Goal: Task Accomplishment & Management: Complete application form

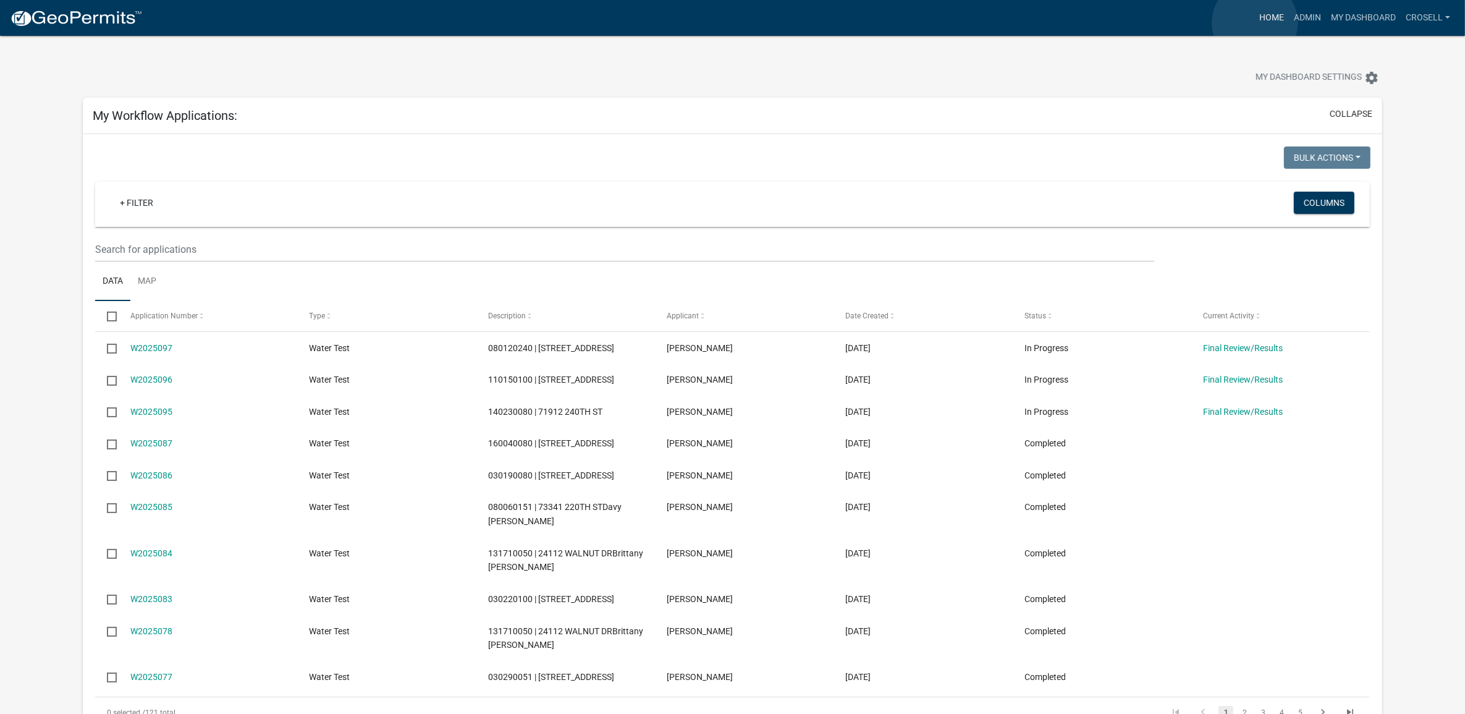
click at [1255, 23] on link "Home" at bounding box center [1271, 17] width 35 height 23
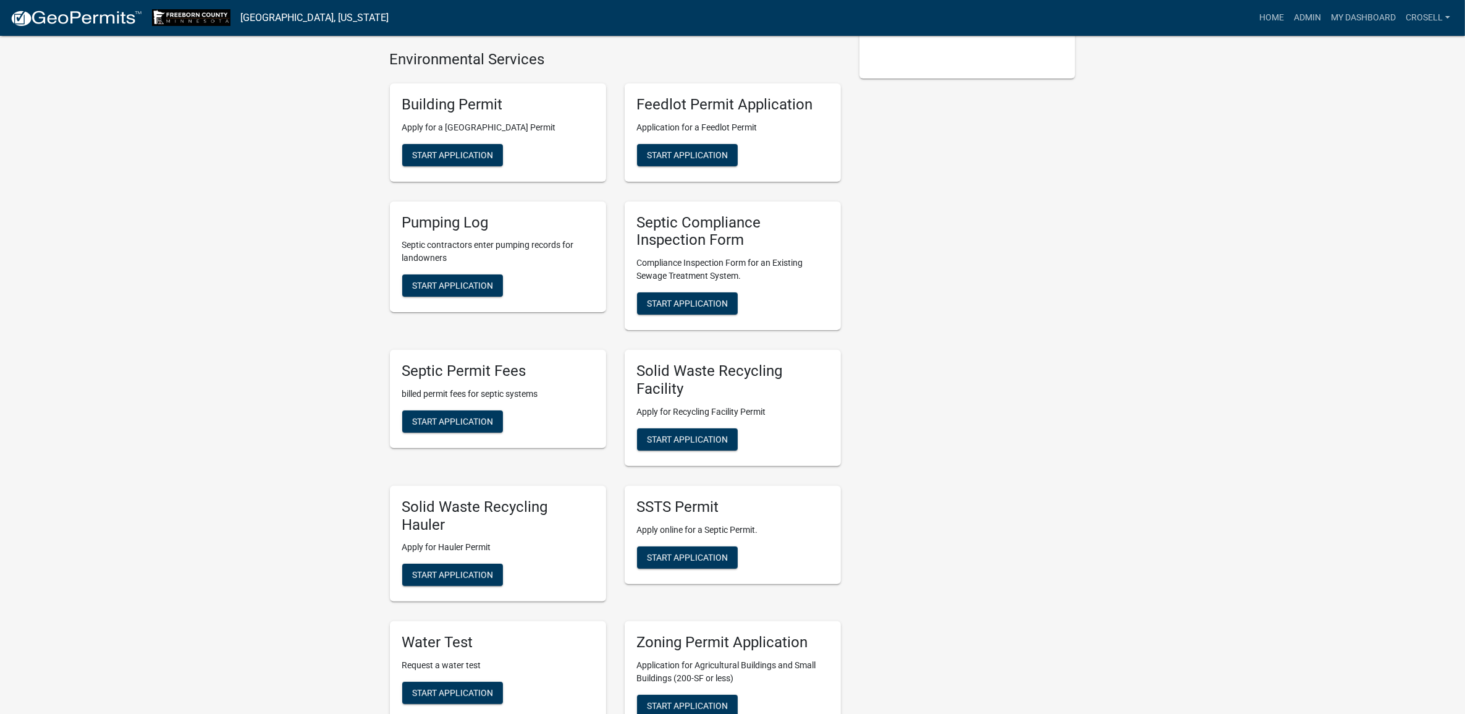
scroll to position [695, 0]
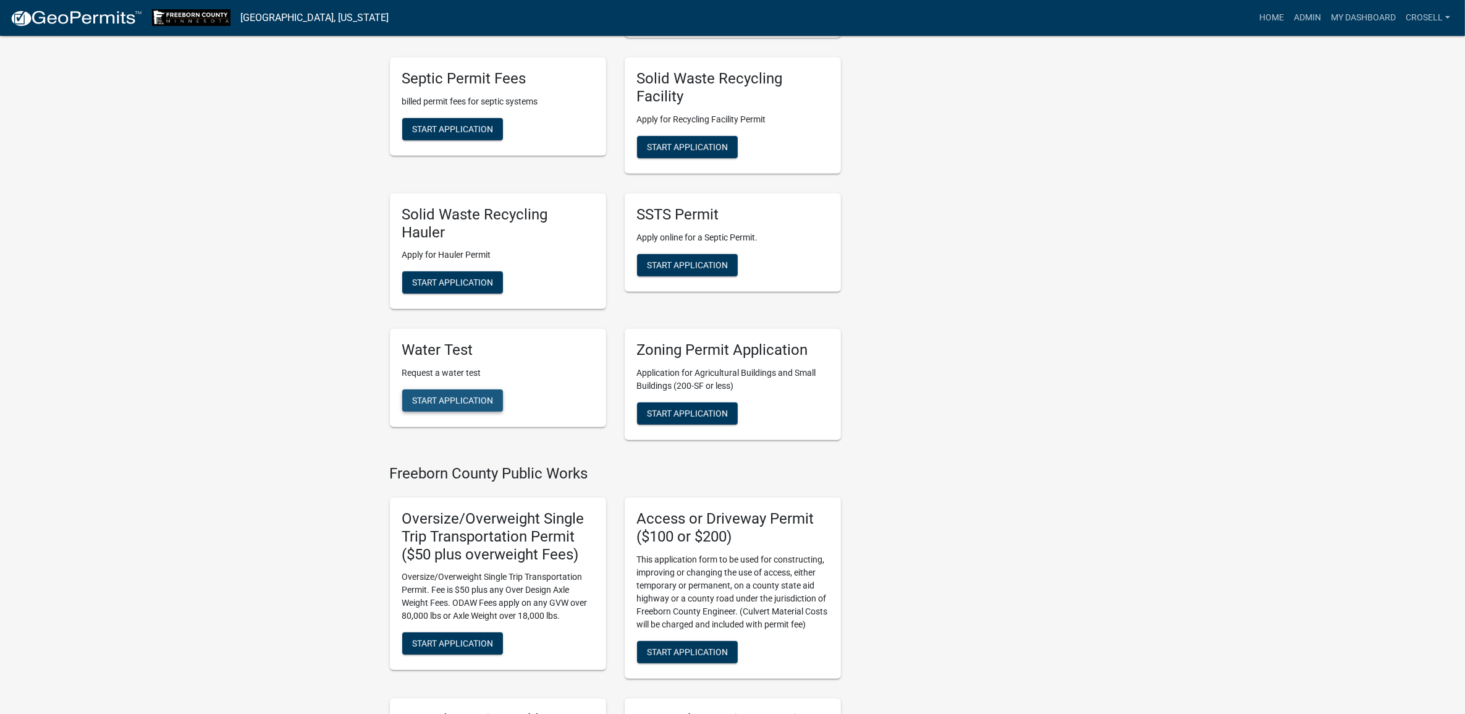
click at [427, 402] on span "Start Application" at bounding box center [452, 400] width 81 height 10
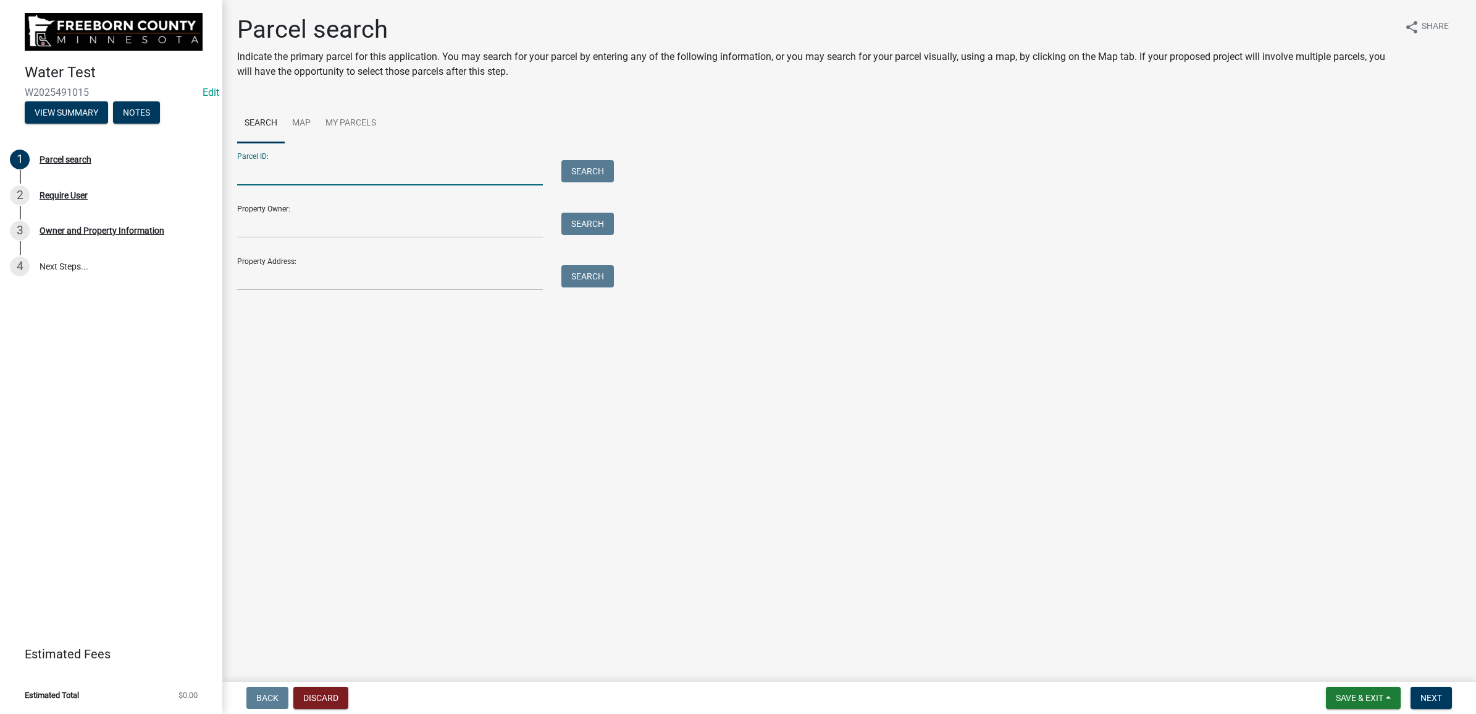
click at [278, 176] on input "Parcel ID:" at bounding box center [390, 172] width 306 height 25
paste input "180020061"
type input "180020061"
click at [573, 172] on button "Search" at bounding box center [588, 171] width 53 height 22
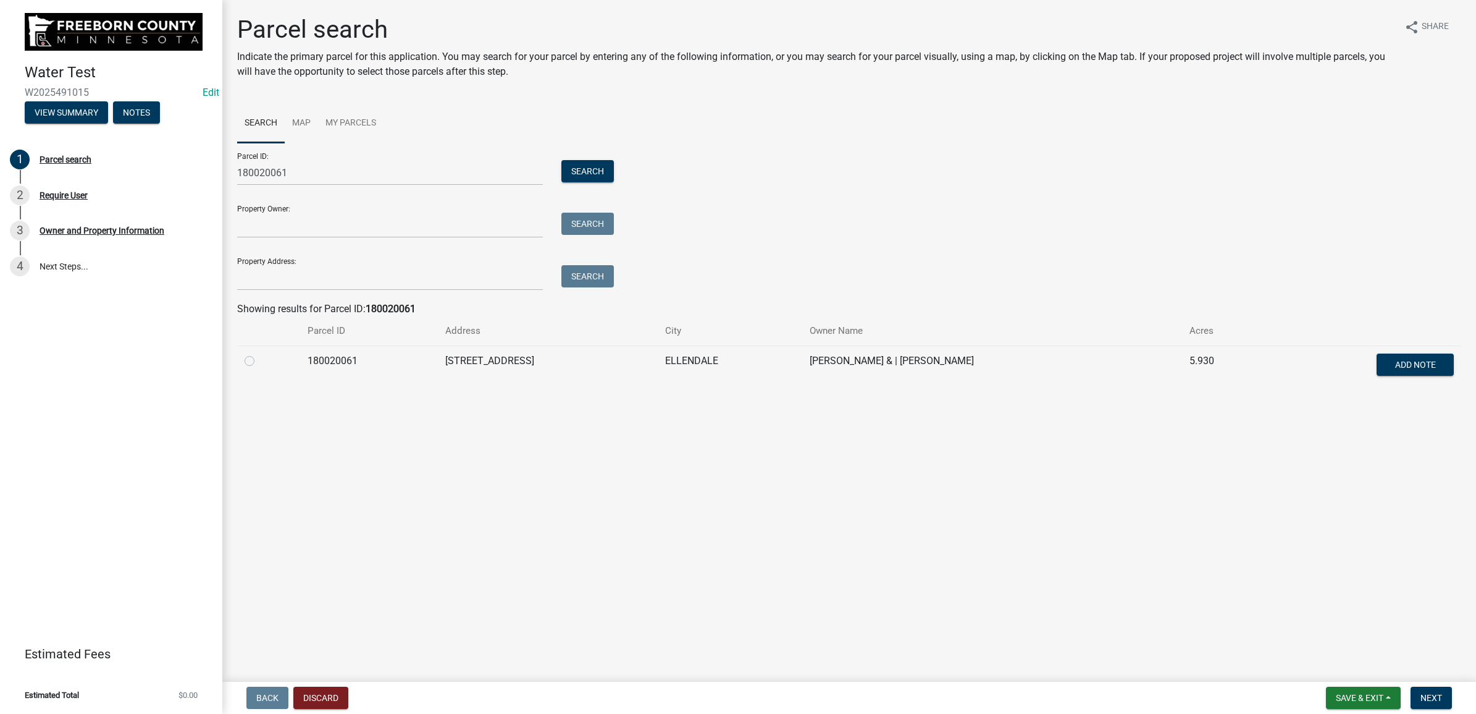
click at [259, 353] on label at bounding box center [259, 353] width 0 height 0
click at [259, 360] on input "radio" at bounding box center [263, 357] width 8 height 8
radio input "true"
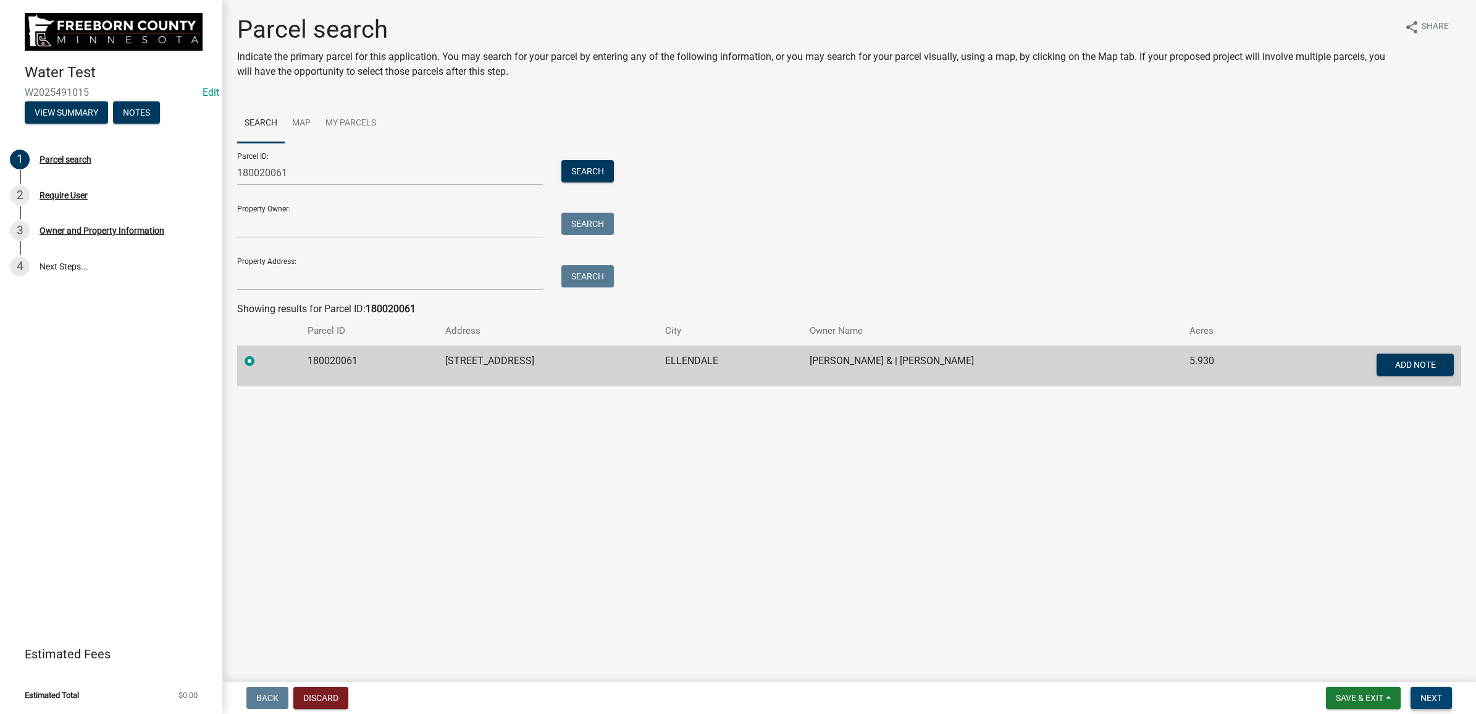
click at [1426, 697] on span "Next" at bounding box center [1432, 698] width 22 height 10
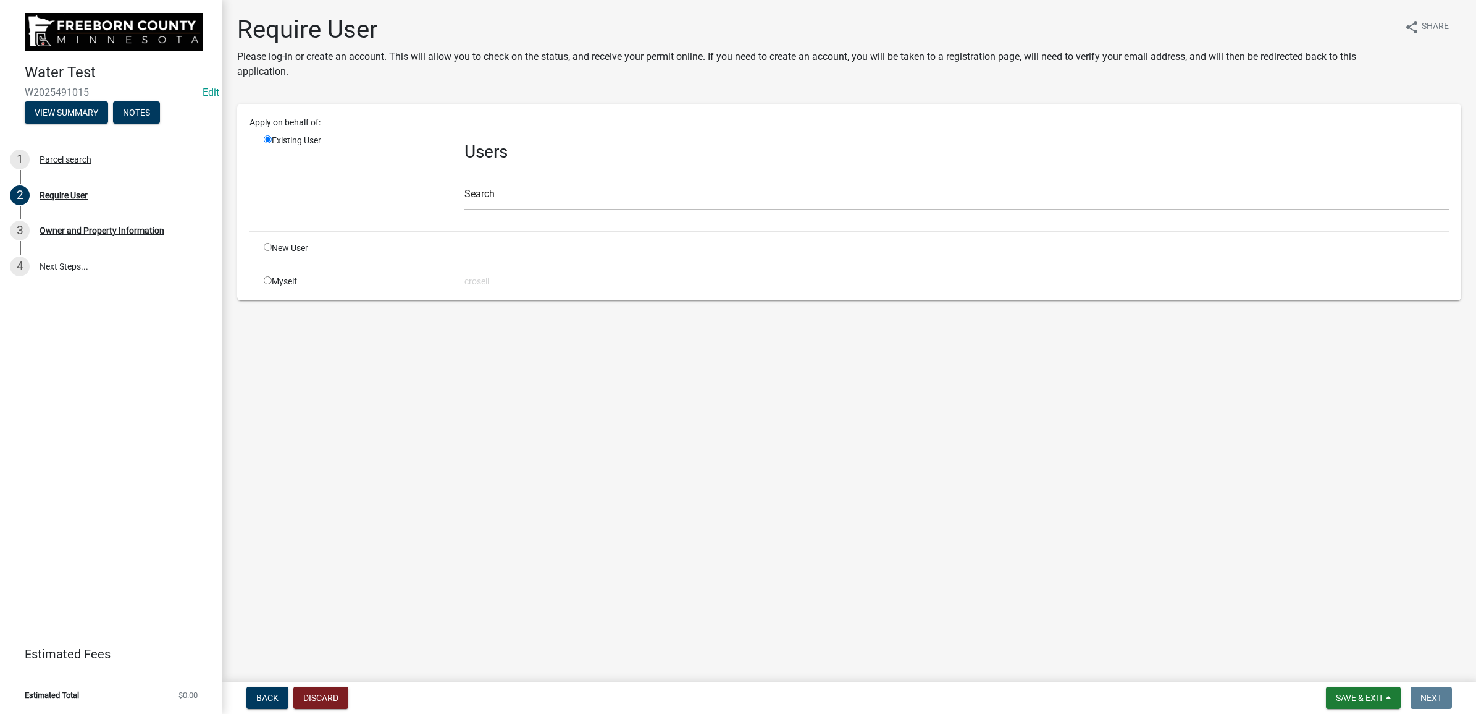
click at [271, 282] on input "radio" at bounding box center [268, 280] width 8 height 8
radio input "true"
radio input "false"
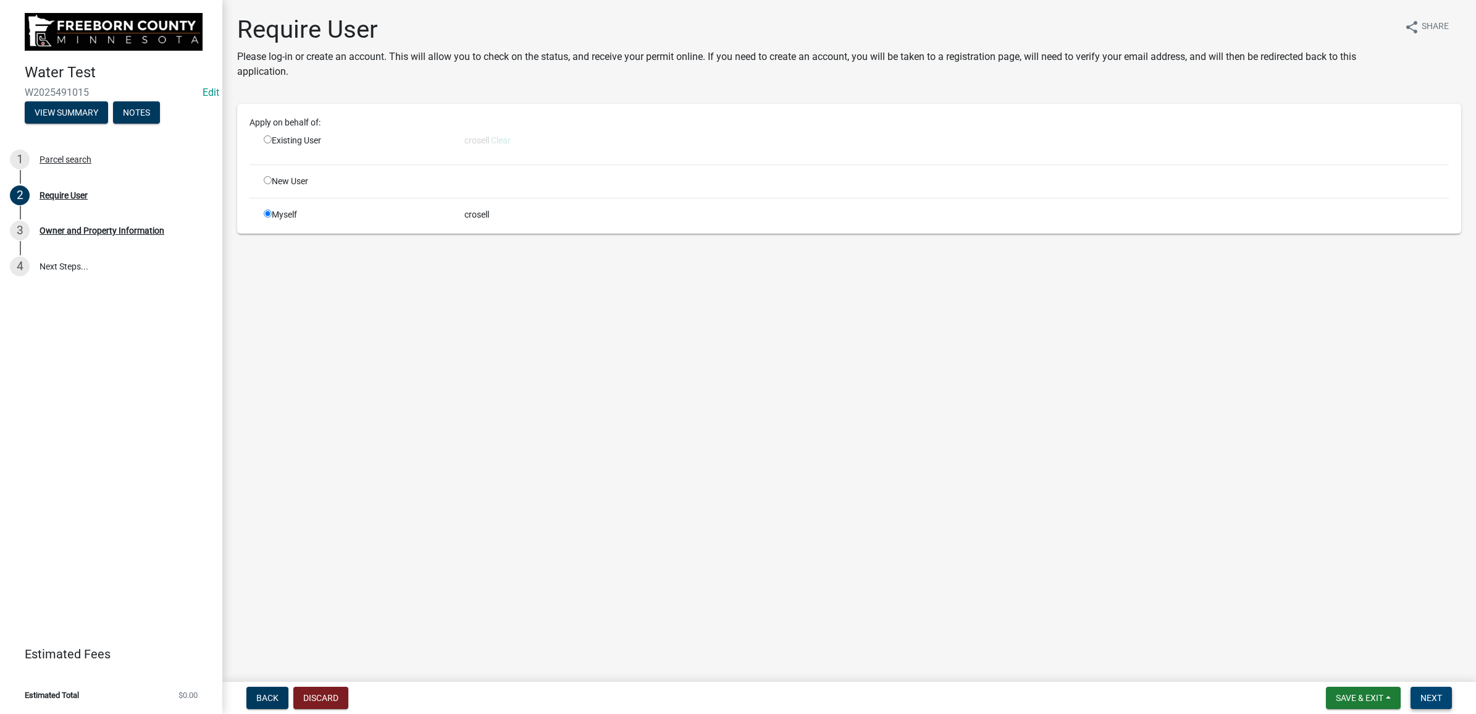
click at [1422, 703] on button "Next" at bounding box center [1431, 697] width 41 height 22
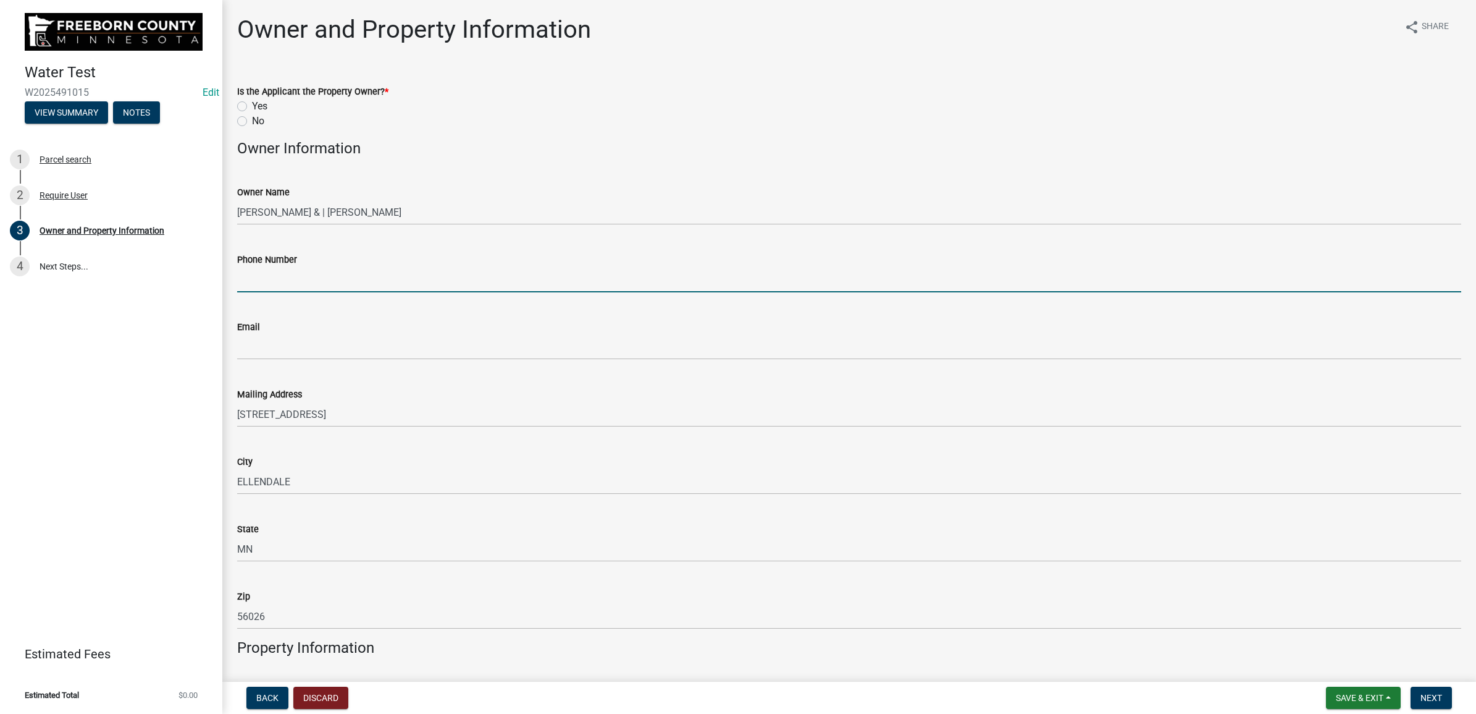
click at [297, 275] on input "Phone Number" at bounding box center [849, 279] width 1224 height 25
type input "[PHONE_NUMBER]"
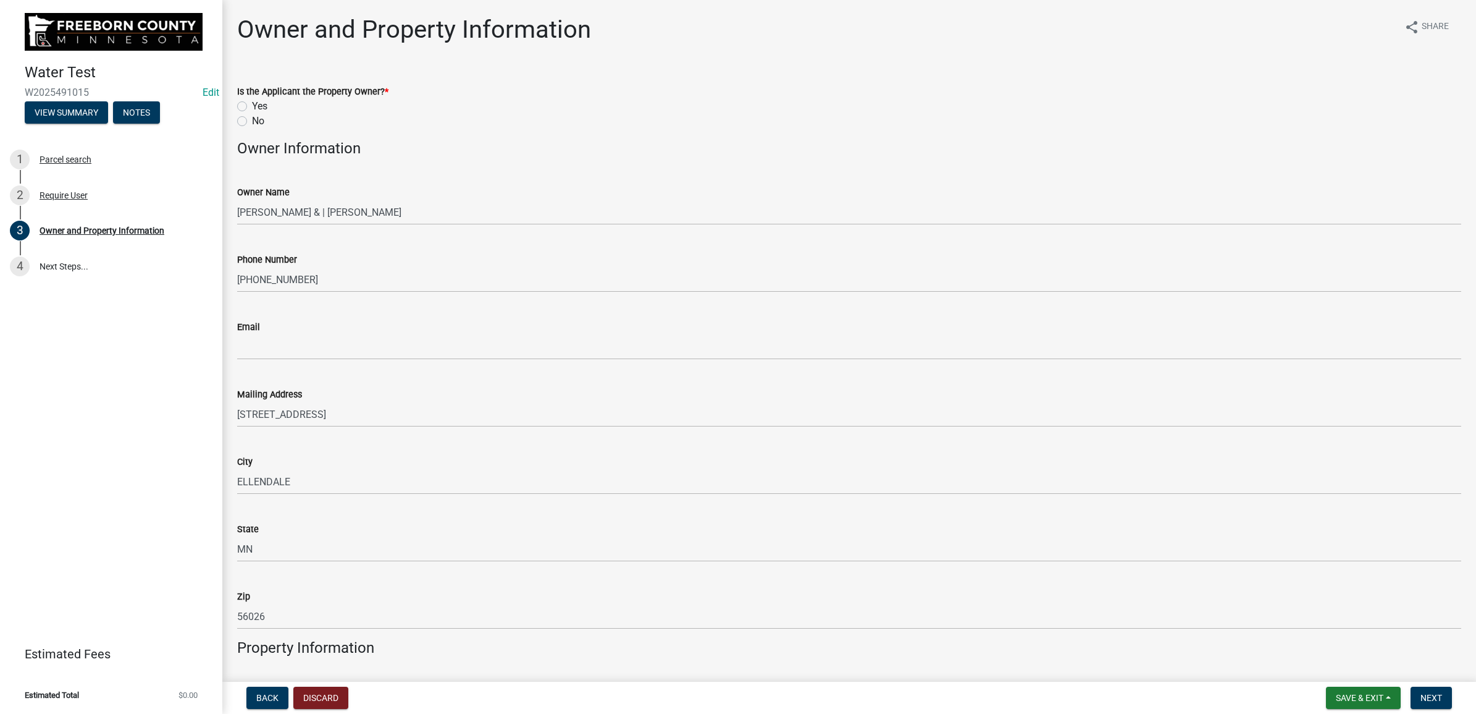
click at [419, 331] on div "Email" at bounding box center [849, 326] width 1224 height 15
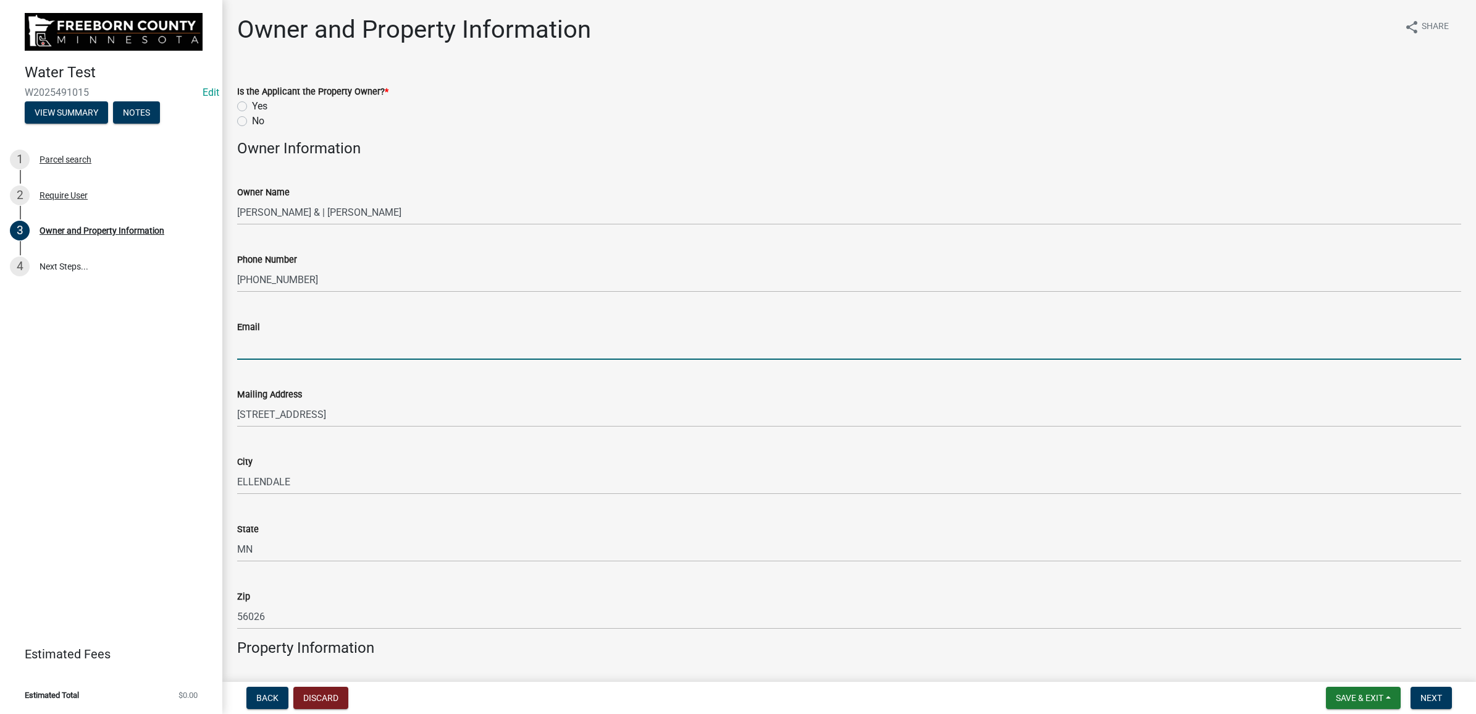
click at [416, 340] on input "Email" at bounding box center [849, 346] width 1224 height 25
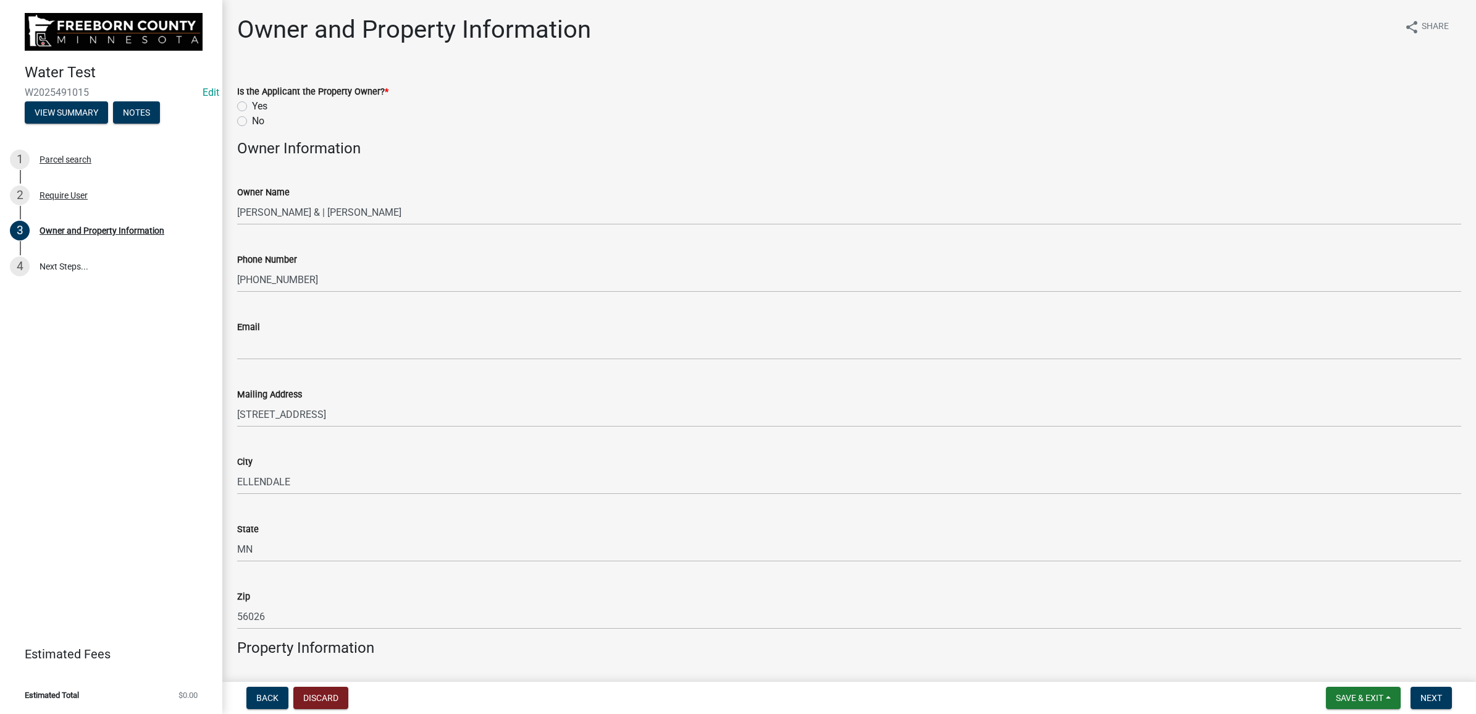
click at [252, 108] on label "Yes" at bounding box center [259, 106] width 15 height 15
click at [252, 107] on input "Yes" at bounding box center [256, 103] width 8 height 8
radio input "true"
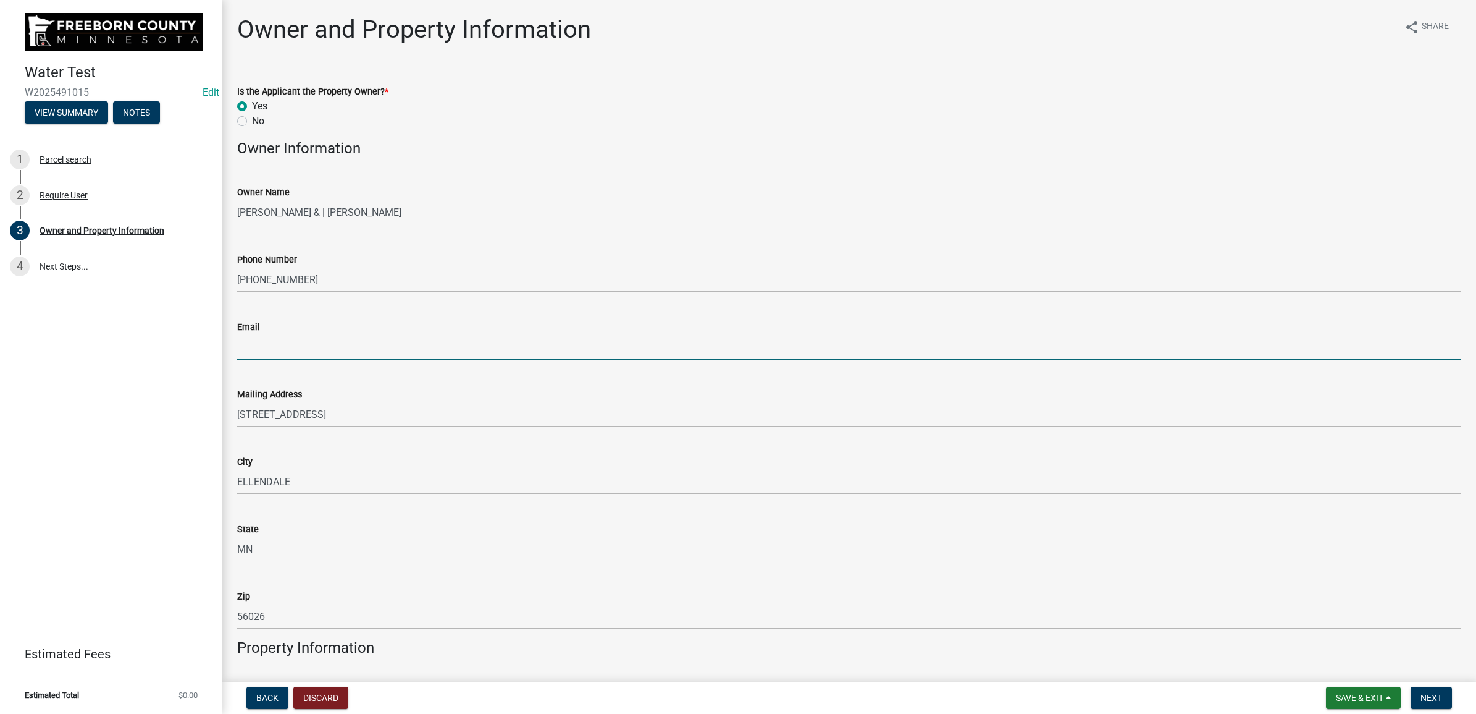
click at [295, 354] on input "Email" at bounding box center [849, 346] width 1224 height 25
drag, startPoint x: 332, startPoint y: 347, endPoint x: 206, endPoint y: 350, distance: 126.1
click at [206, 350] on div "Water Test W2025491015 Edit View Summary Notes 1 Parcel search 2 Require User 3…" at bounding box center [738, 357] width 1476 height 714
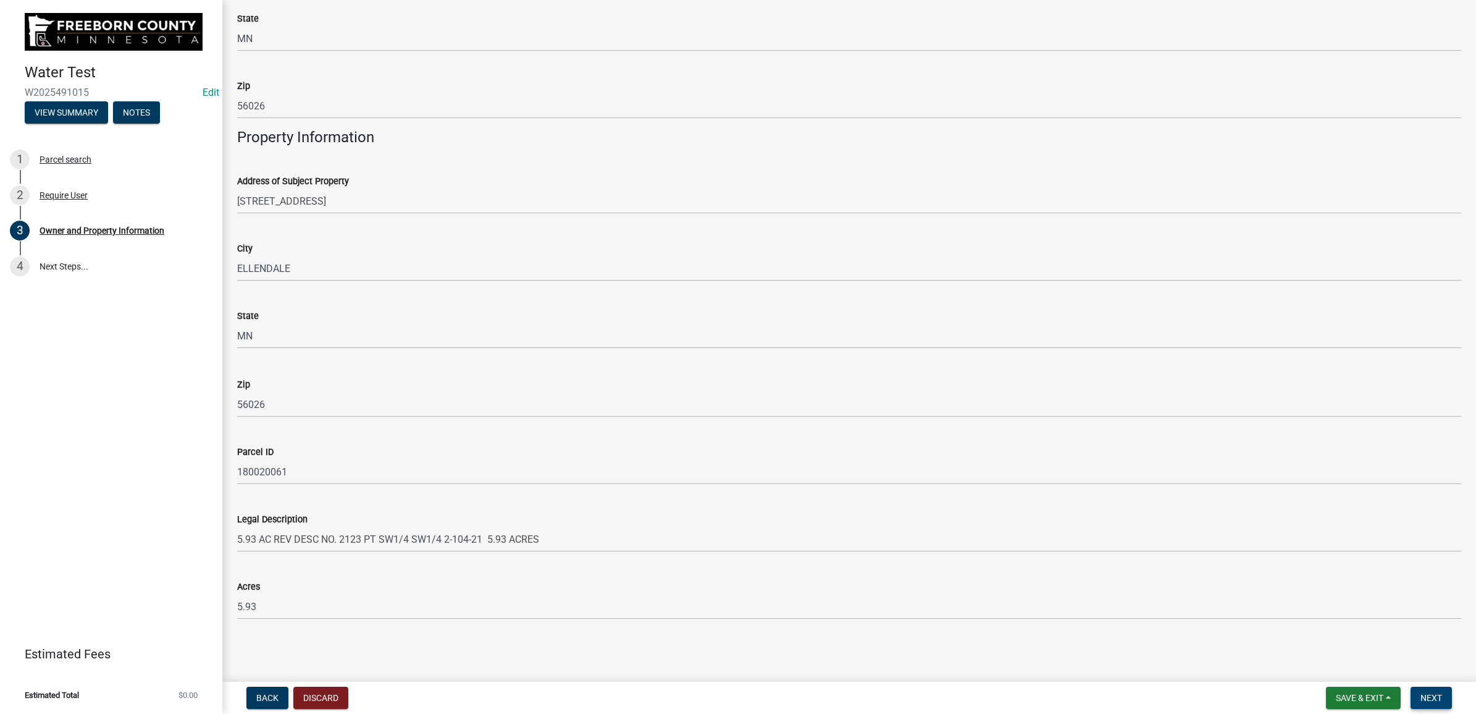
type input "[EMAIL_ADDRESS][DOMAIN_NAME]"
click at [1431, 699] on span "Next" at bounding box center [1432, 698] width 22 height 10
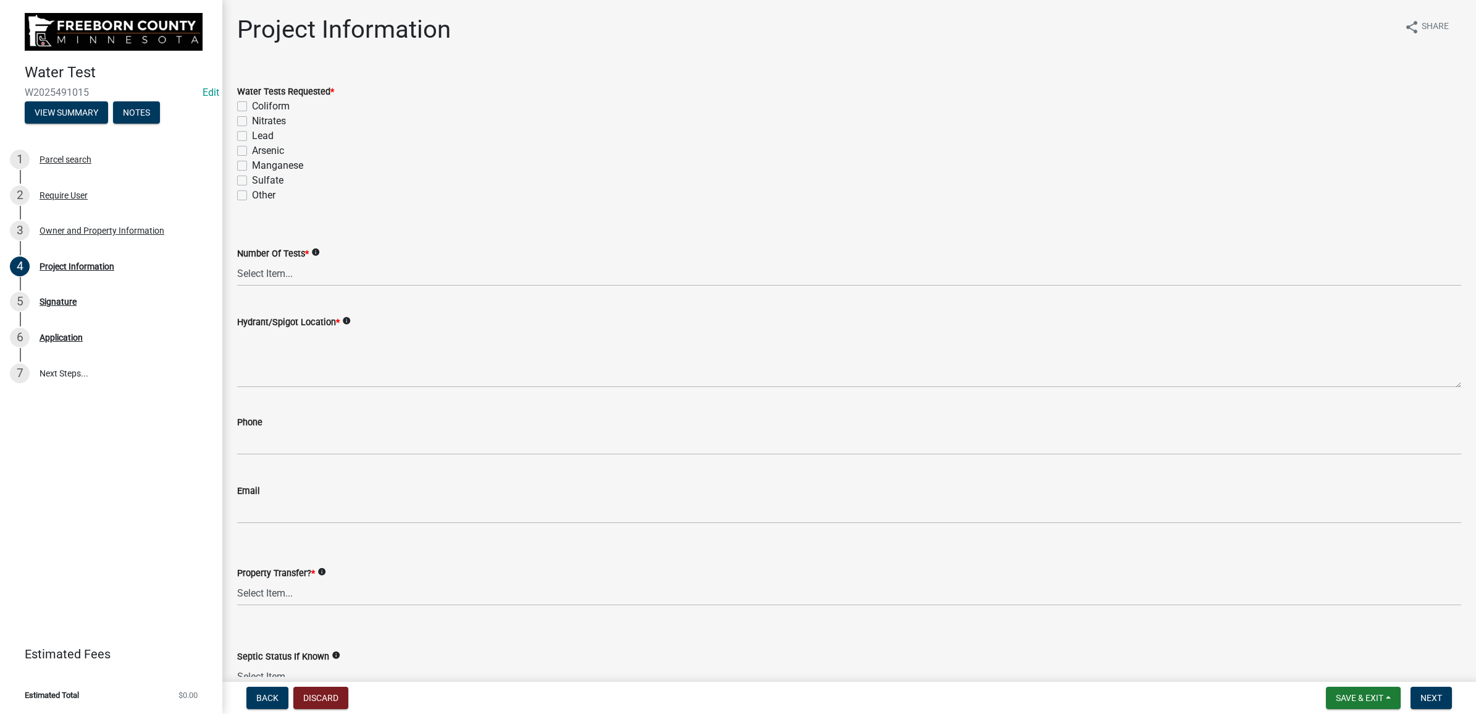
click at [252, 109] on label "Coliform" at bounding box center [271, 106] width 38 height 15
click at [252, 107] on input "Coliform" at bounding box center [256, 103] width 8 height 8
checkbox input "true"
checkbox input "false"
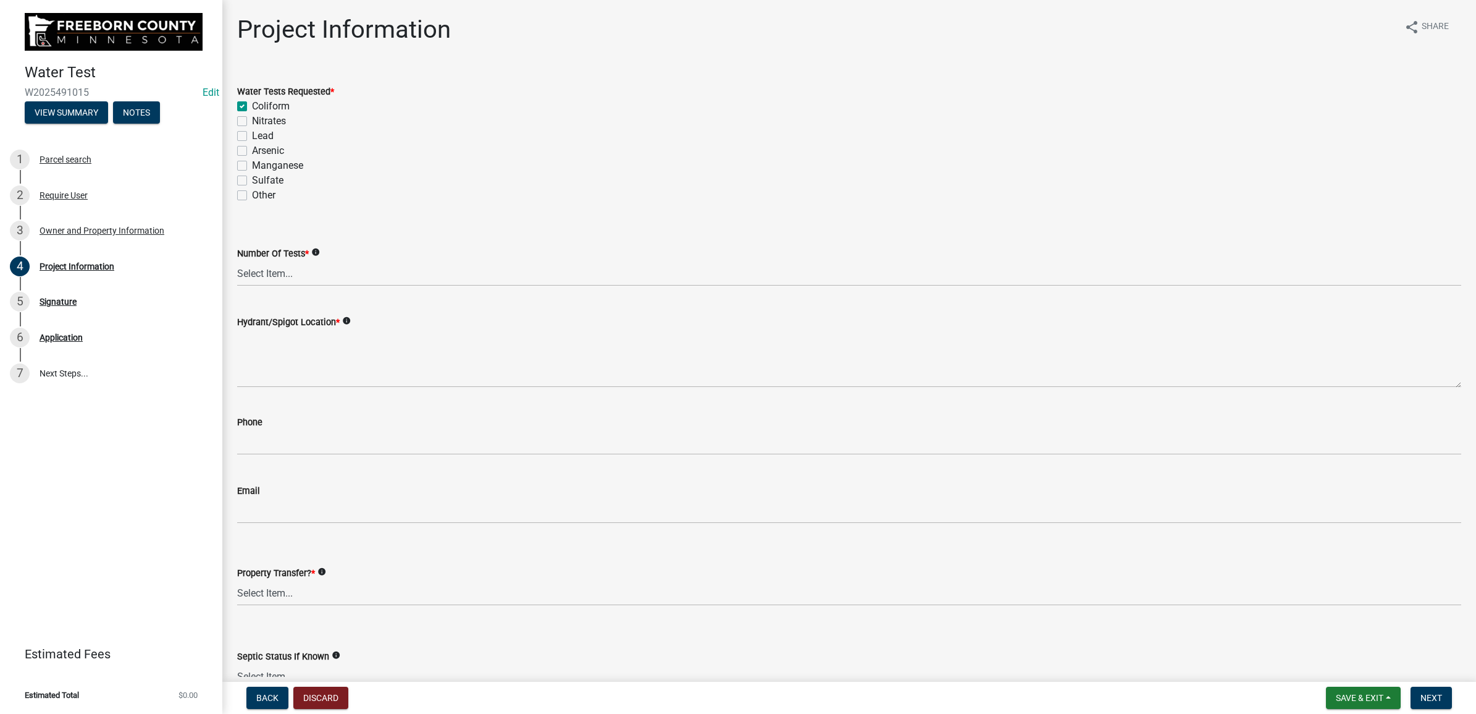
checkbox input "false"
click at [252, 122] on label "Nitrates" at bounding box center [269, 121] width 34 height 15
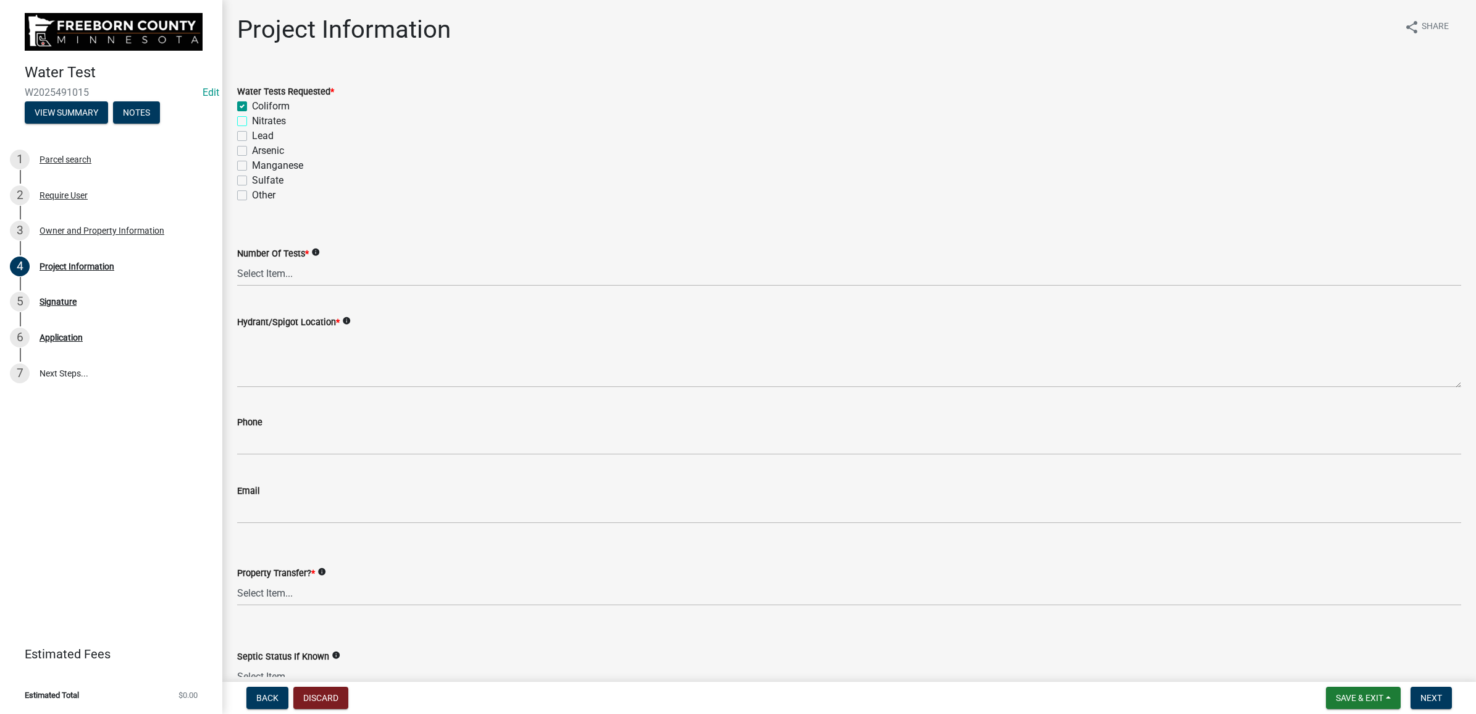
click at [252, 122] on input "Nitrates" at bounding box center [256, 118] width 8 height 8
checkbox input "true"
checkbox input "false"
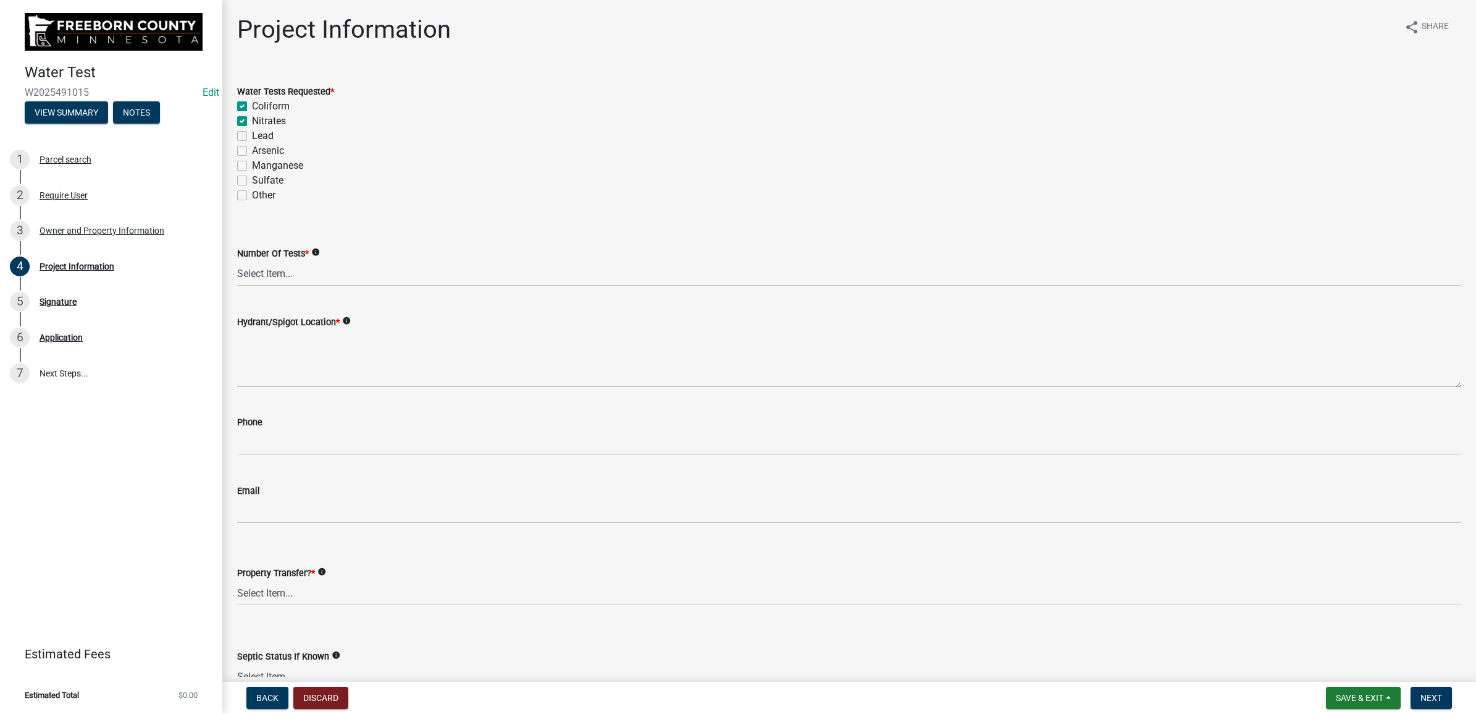
checkbox input "false"
click at [270, 269] on select "Select Item... 1 2 3 4 5 6" at bounding box center [849, 273] width 1224 height 25
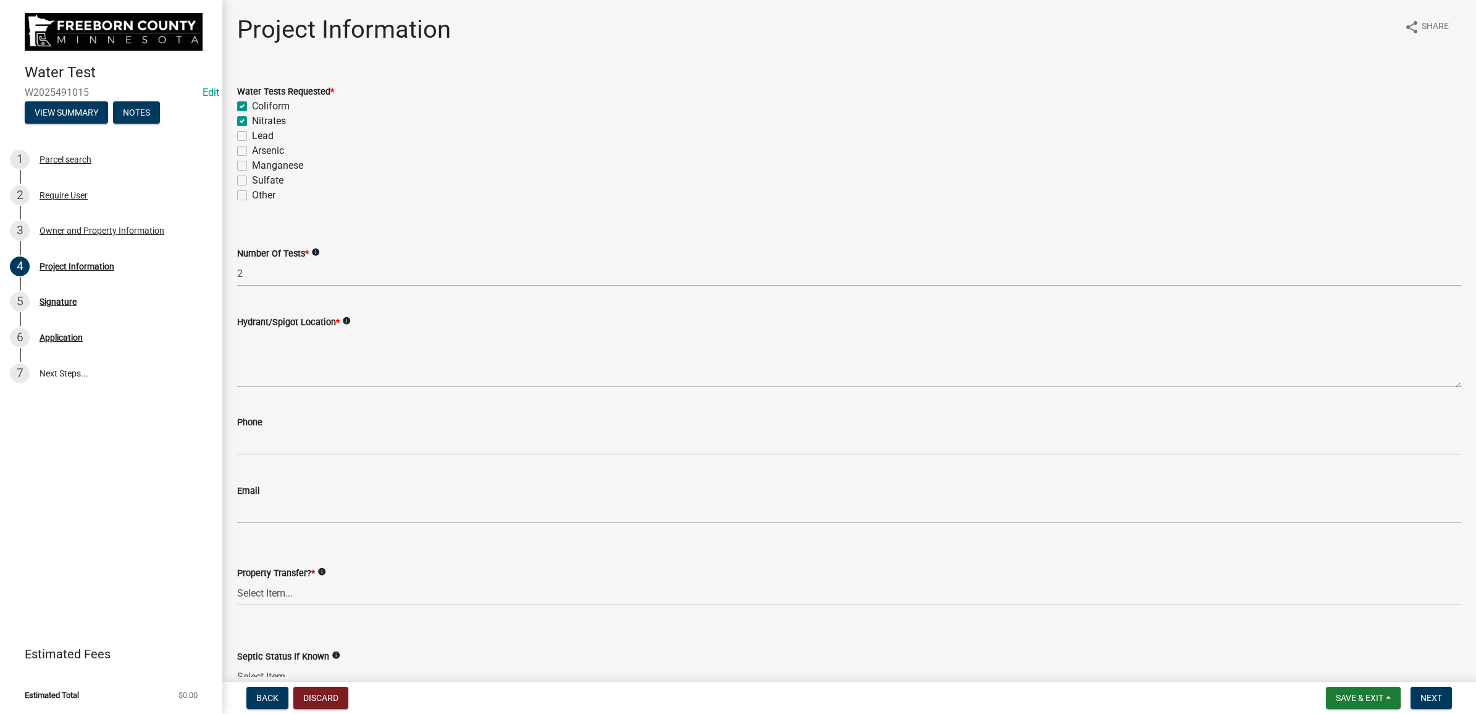
click at [237, 261] on select "Select Item... 1 2 3 4 5 6" at bounding box center [849, 273] width 1224 height 25
select select "70d30e12-08da-45a9-9803-49605a53e58e"
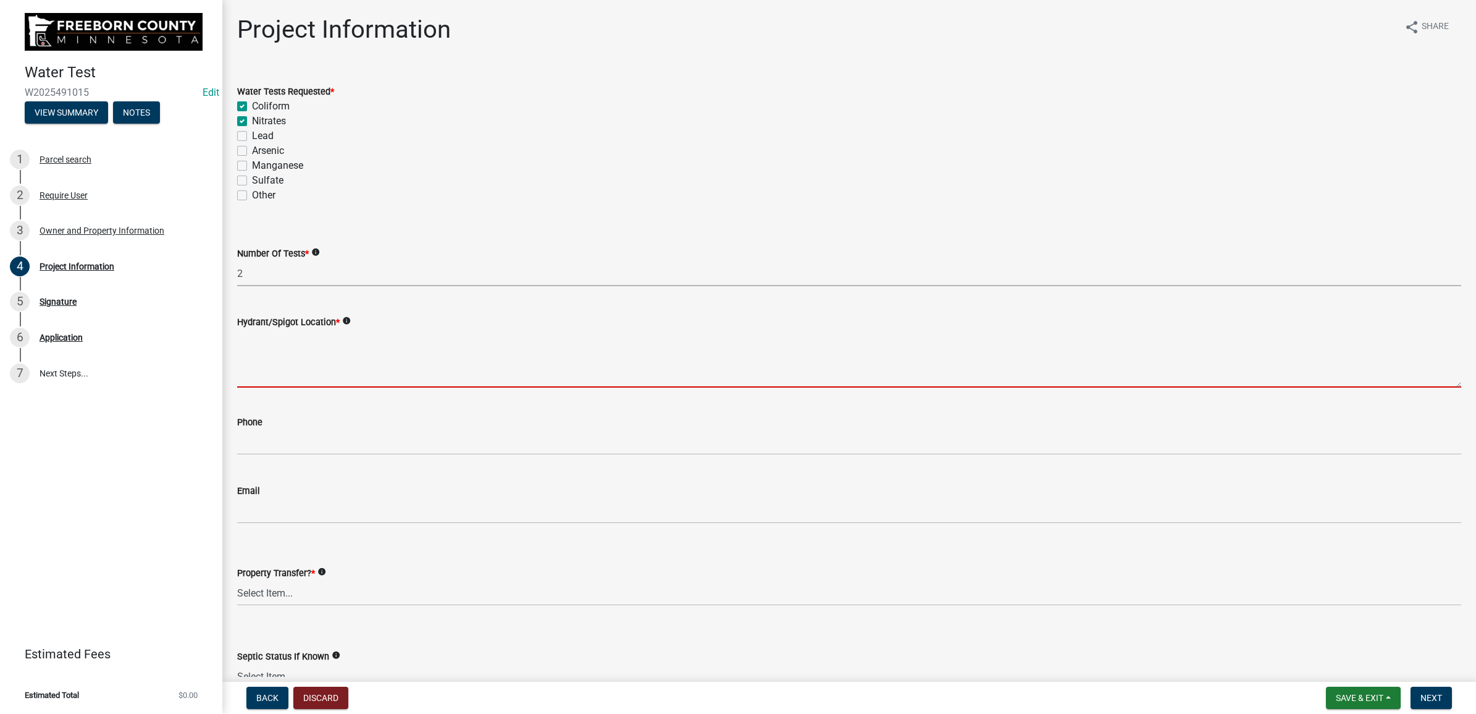
click at [267, 348] on textarea "Hydrant/Spigot Location *" at bounding box center [849, 358] width 1224 height 58
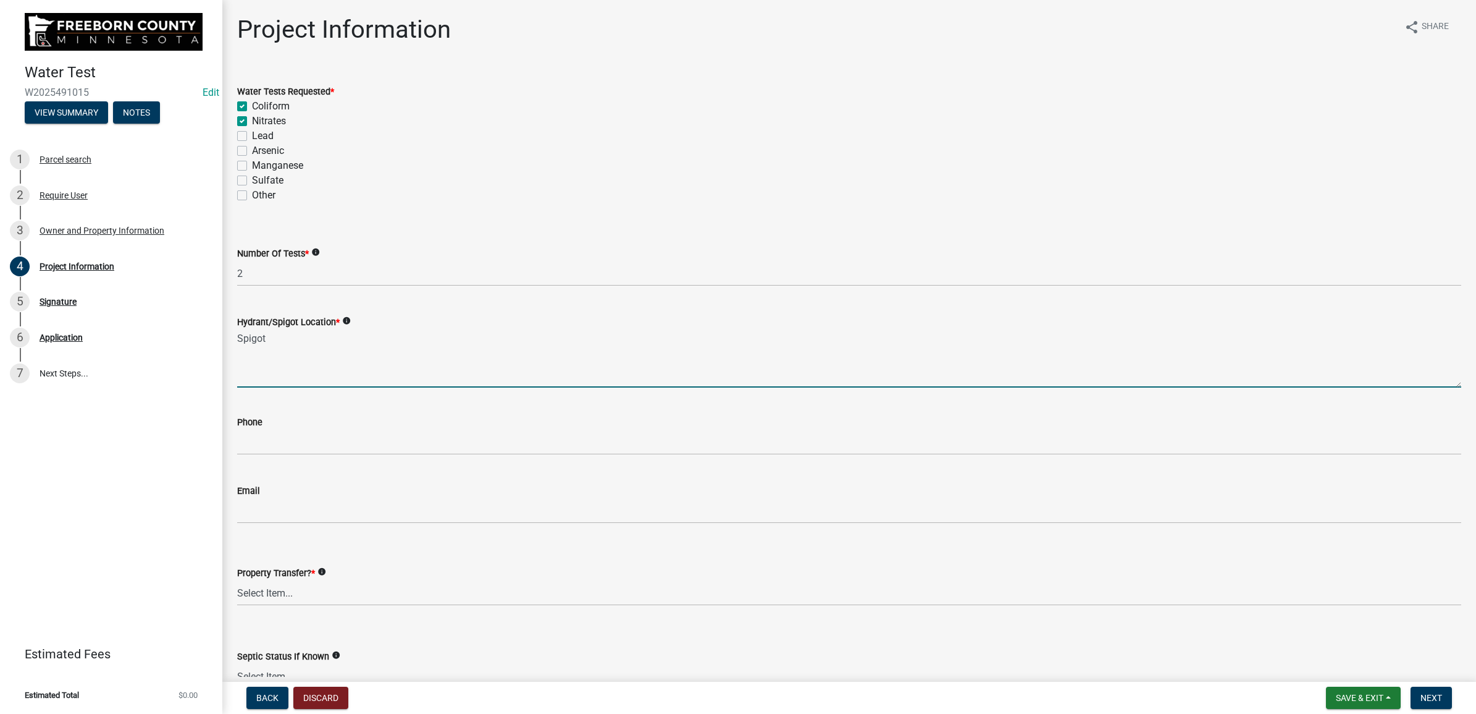
type textarea "Spigot"
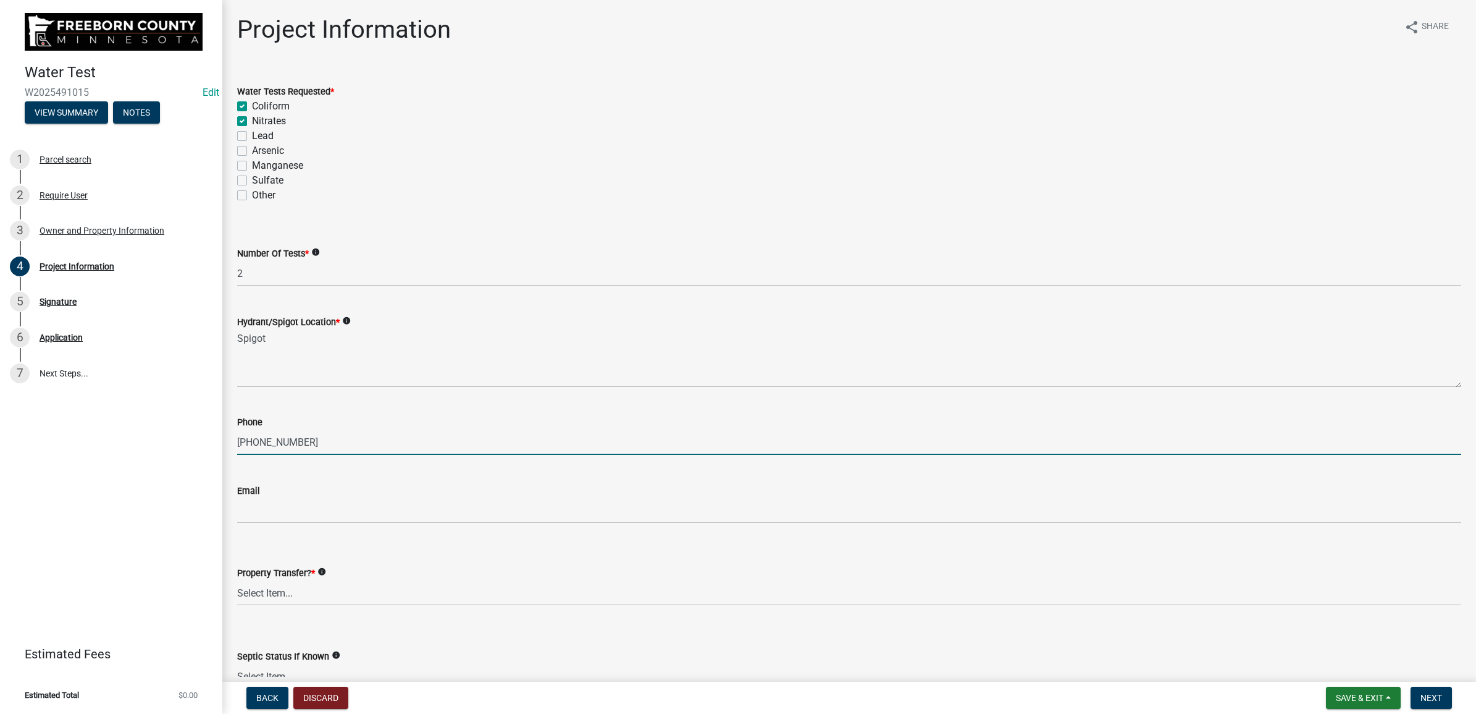
type input "5074568265"
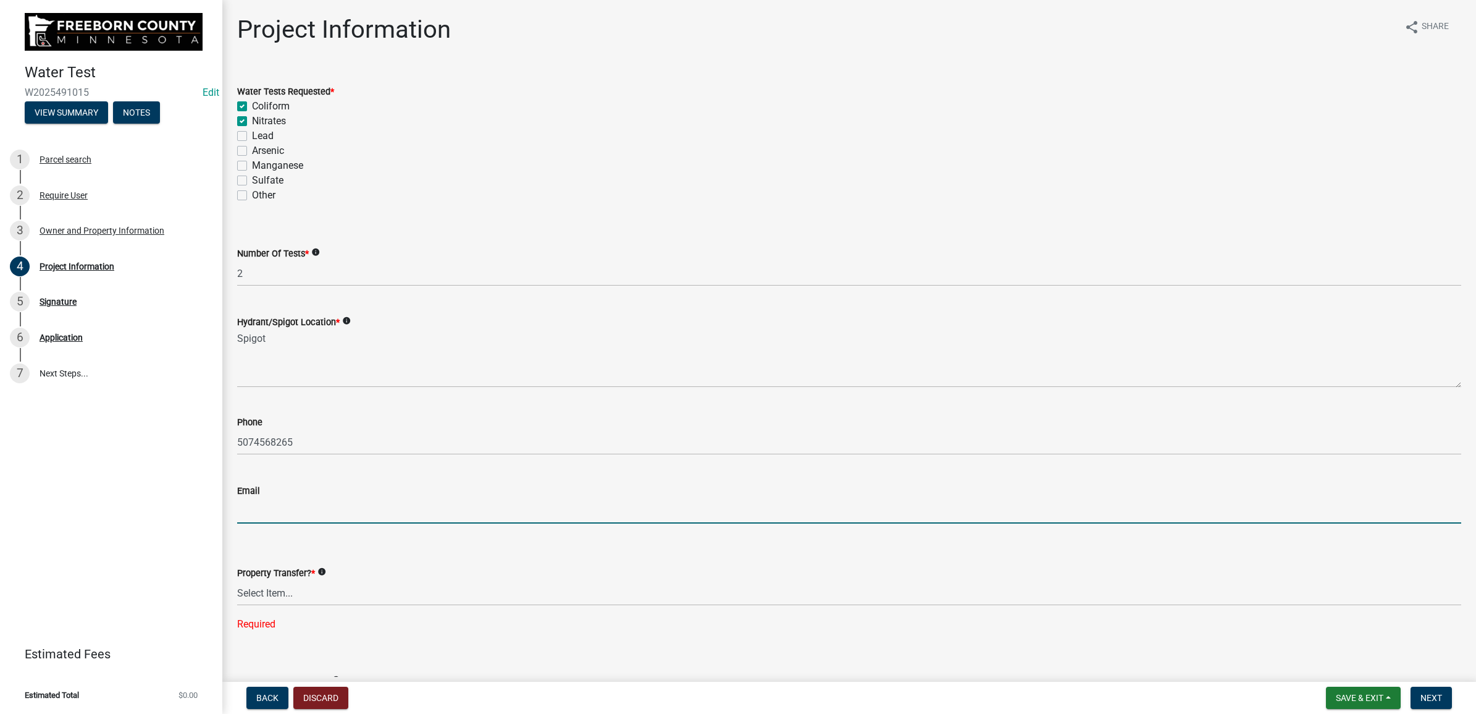
paste input "[EMAIL_ADDRESS][DOMAIN_NAME]"
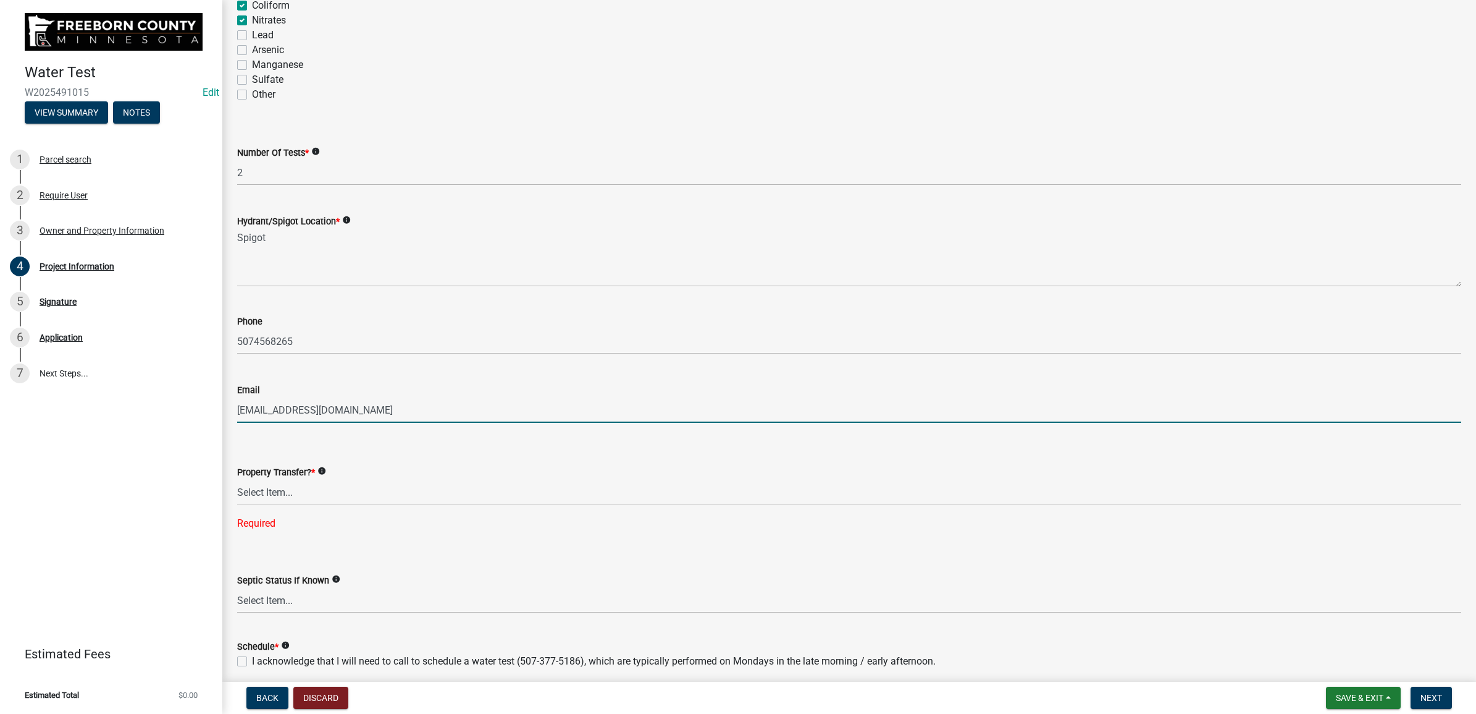
scroll to position [151, 0]
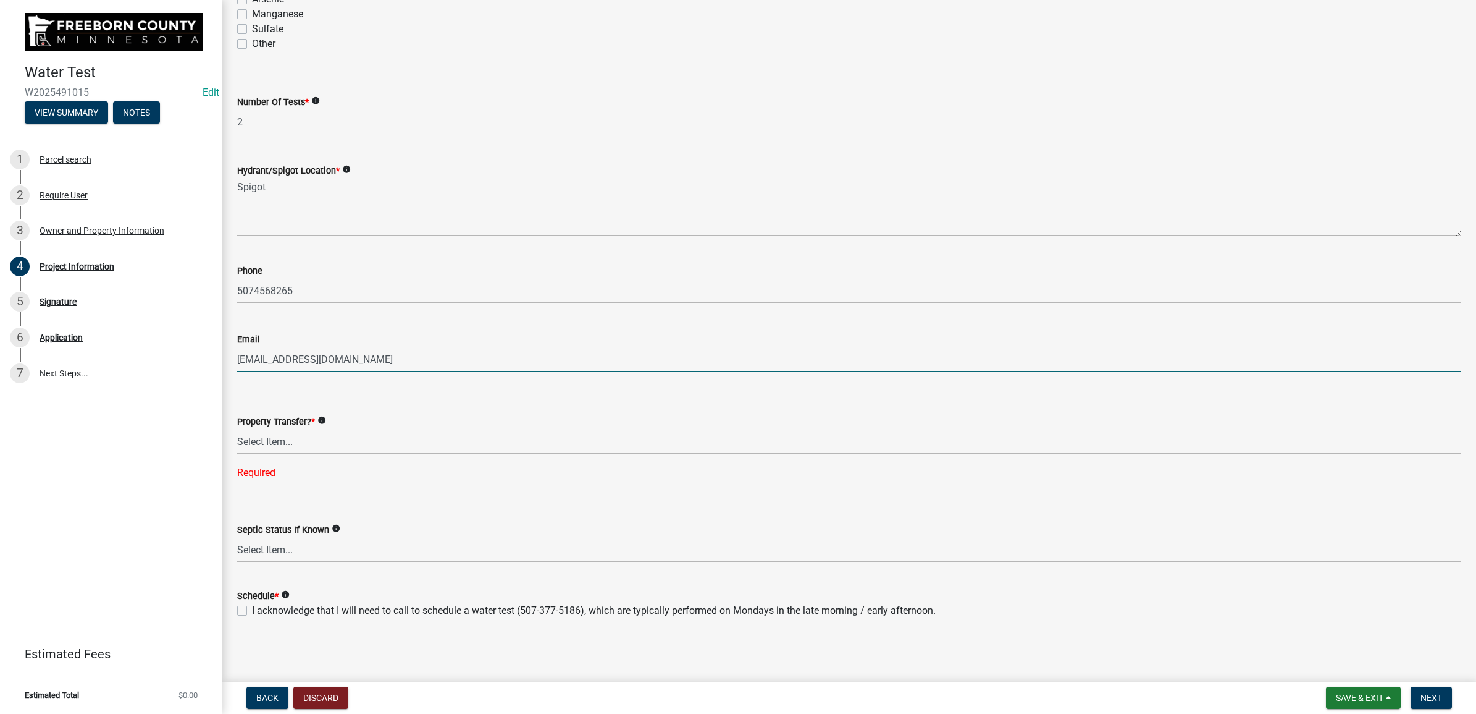
type input "[EMAIL_ADDRESS][DOMAIN_NAME]"
click at [282, 426] on label "Property Transfer? *" at bounding box center [276, 422] width 78 height 9
click at [282, 429] on select "Select Item... Yes No" at bounding box center [849, 441] width 1224 height 25
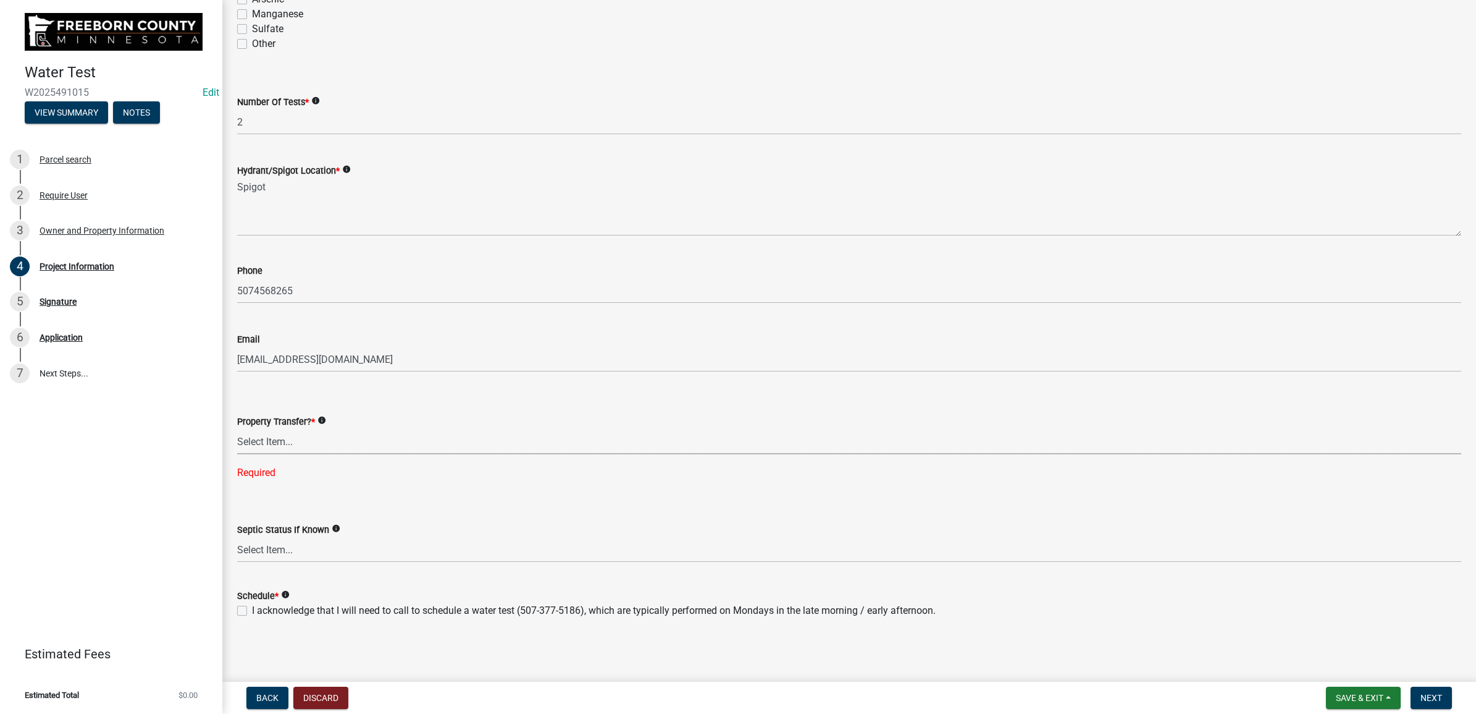
click at [276, 440] on select "Select Item... Yes No" at bounding box center [849, 441] width 1224 height 25
click at [237, 453] on select "Select Item... Yes No" at bounding box center [849, 441] width 1224 height 25
select select "1c3dcbe8-2b21-4bd6-8afa-59f72c0ae0eb"
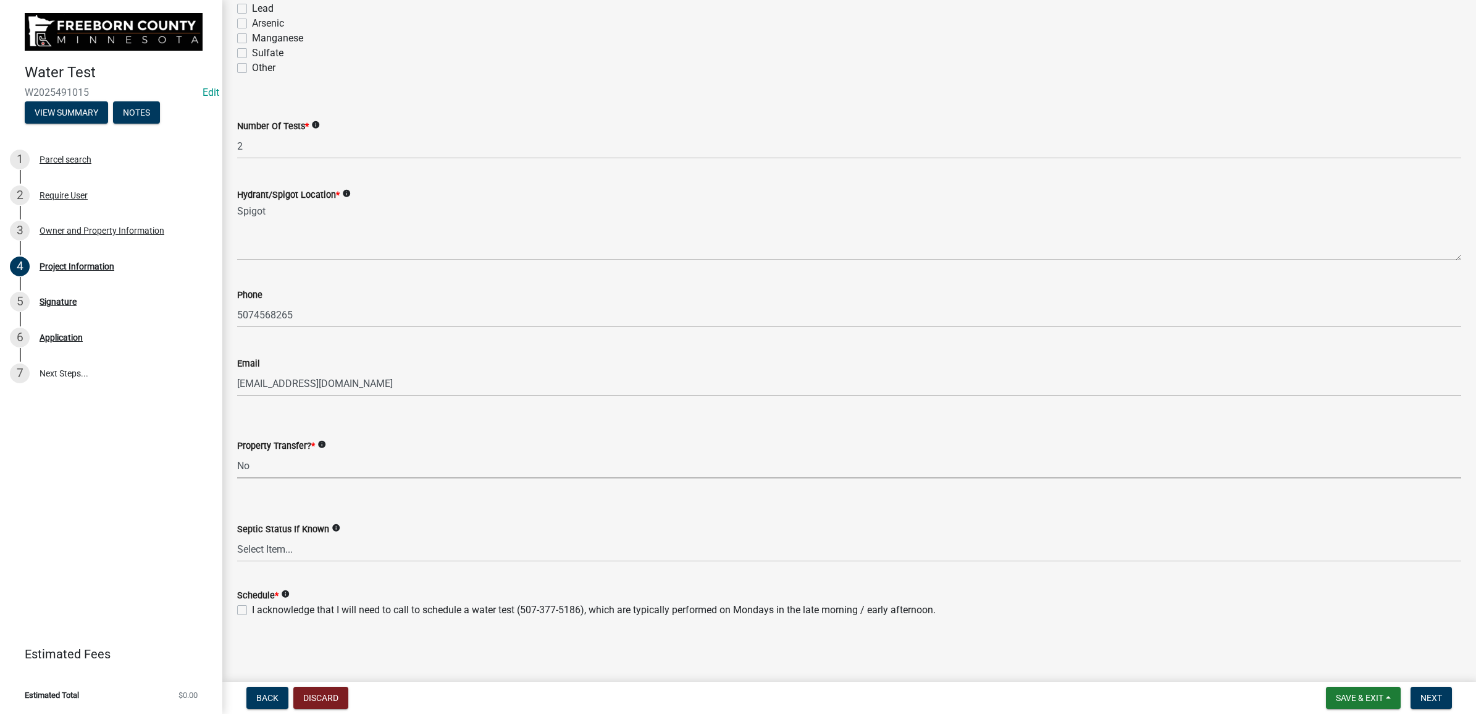
scroll to position [127, 0]
click at [271, 544] on select "Select Item... Compliant Non-Compliant Unknown" at bounding box center [849, 549] width 1224 height 25
click at [237, 537] on select "Select Item... Compliant Non-Compliant Unknown" at bounding box center [849, 549] width 1224 height 25
select select "9db5755b-511d-4b48-a270-aea29f4132cf"
click at [255, 613] on label "I acknowledge that I will need to call to schedule a water test (507-377-5186),…" at bounding box center [594, 610] width 684 height 15
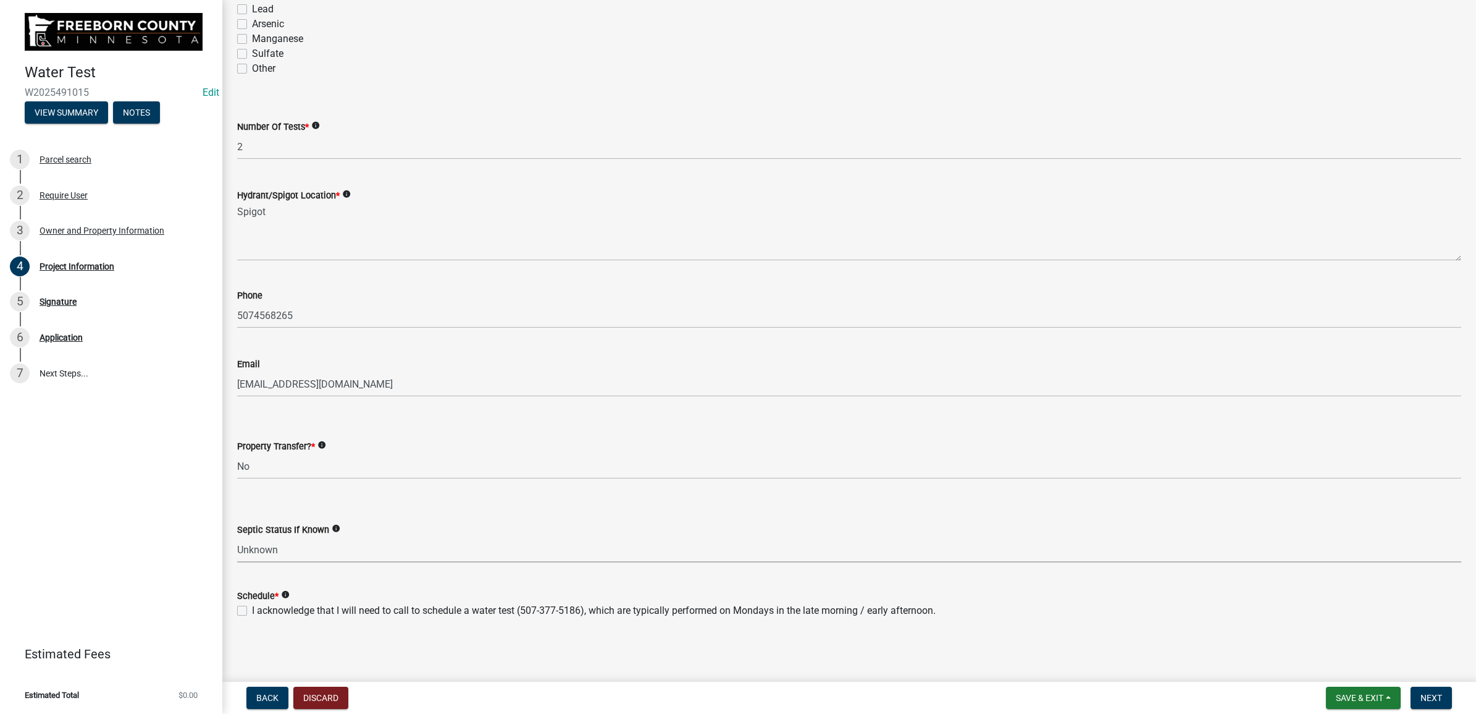
click at [255, 611] on input "I acknowledge that I will need to call to schedule a water test (507-377-5186),…" at bounding box center [256, 607] width 8 height 8
checkbox input "true"
click at [1438, 700] on span "Next" at bounding box center [1432, 698] width 22 height 10
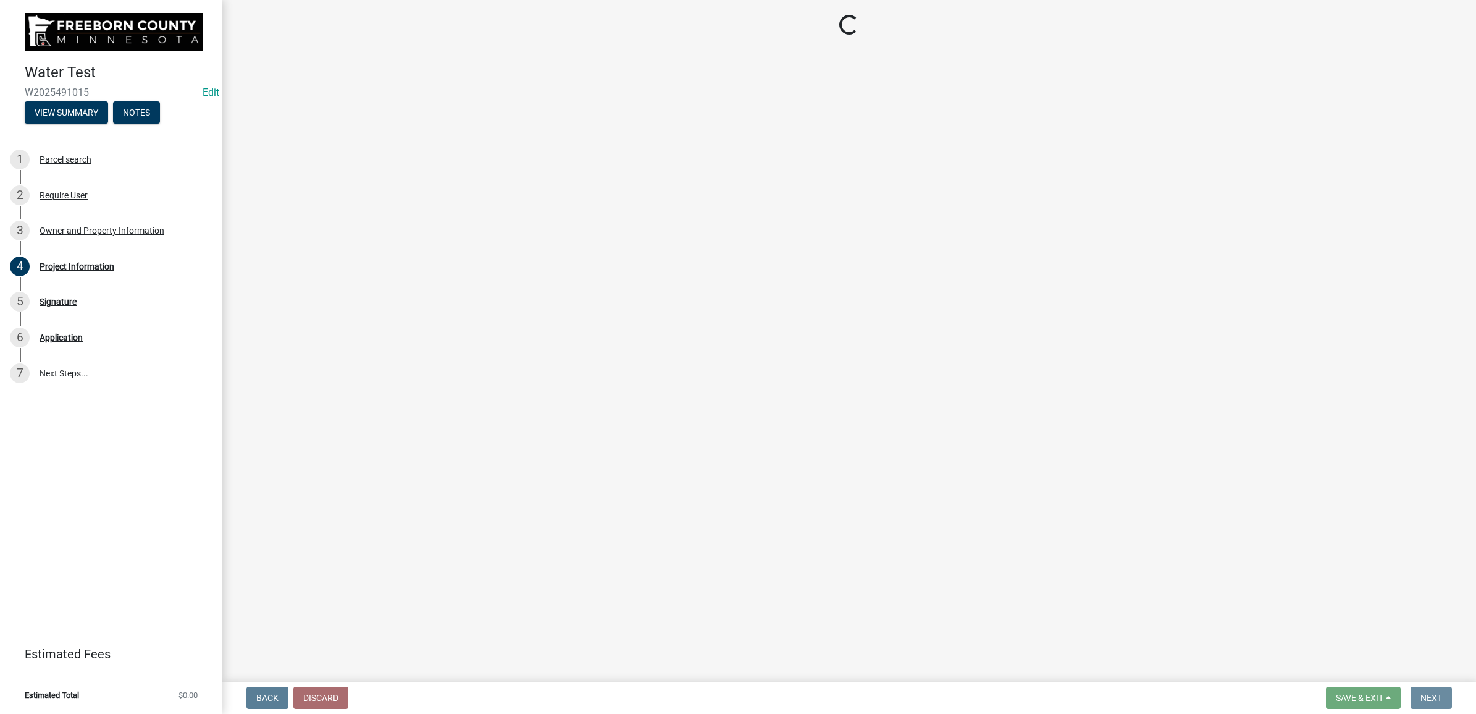
scroll to position [0, 0]
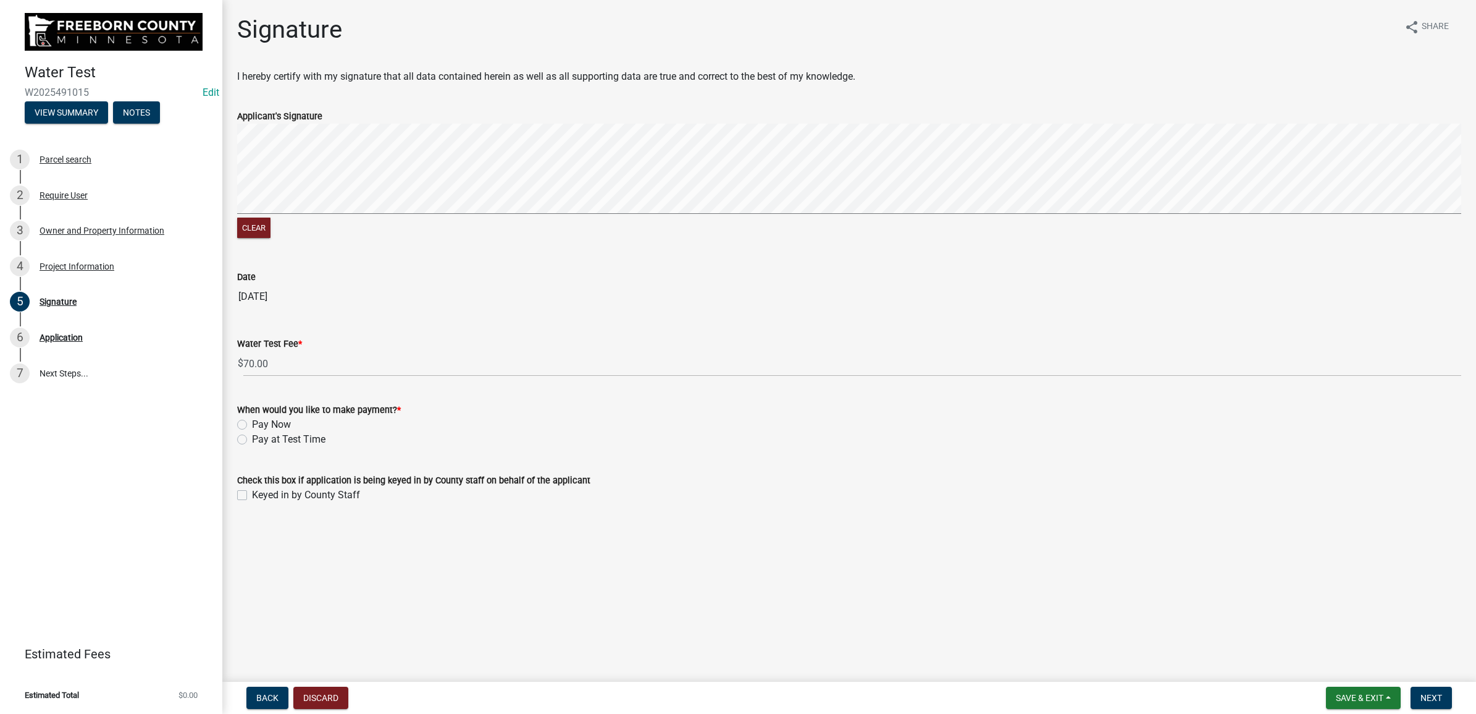
click at [387, 214] on signature-pad at bounding box center [849, 171] width 1224 height 94
click at [252, 442] on label "Pay at Test Time" at bounding box center [289, 439] width 74 height 15
click at [252, 440] on input "Pay at Test Time" at bounding box center [256, 436] width 8 height 8
radio input "true"
click at [252, 492] on label "Keyed in by County Staff" at bounding box center [306, 494] width 108 height 15
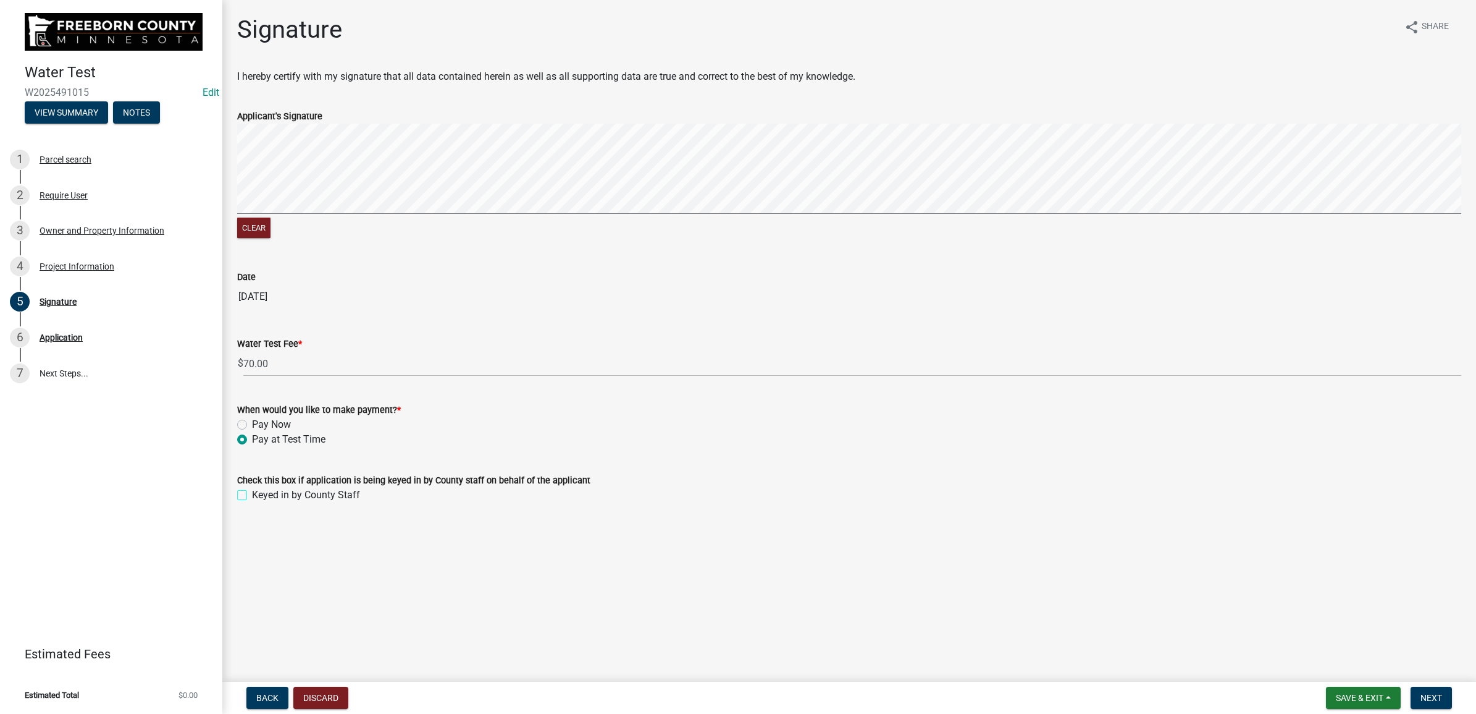
click at [252, 492] on input "Keyed in by County Staff" at bounding box center [256, 491] width 8 height 8
checkbox input "true"
click at [1417, 698] on button "Next" at bounding box center [1431, 697] width 41 height 22
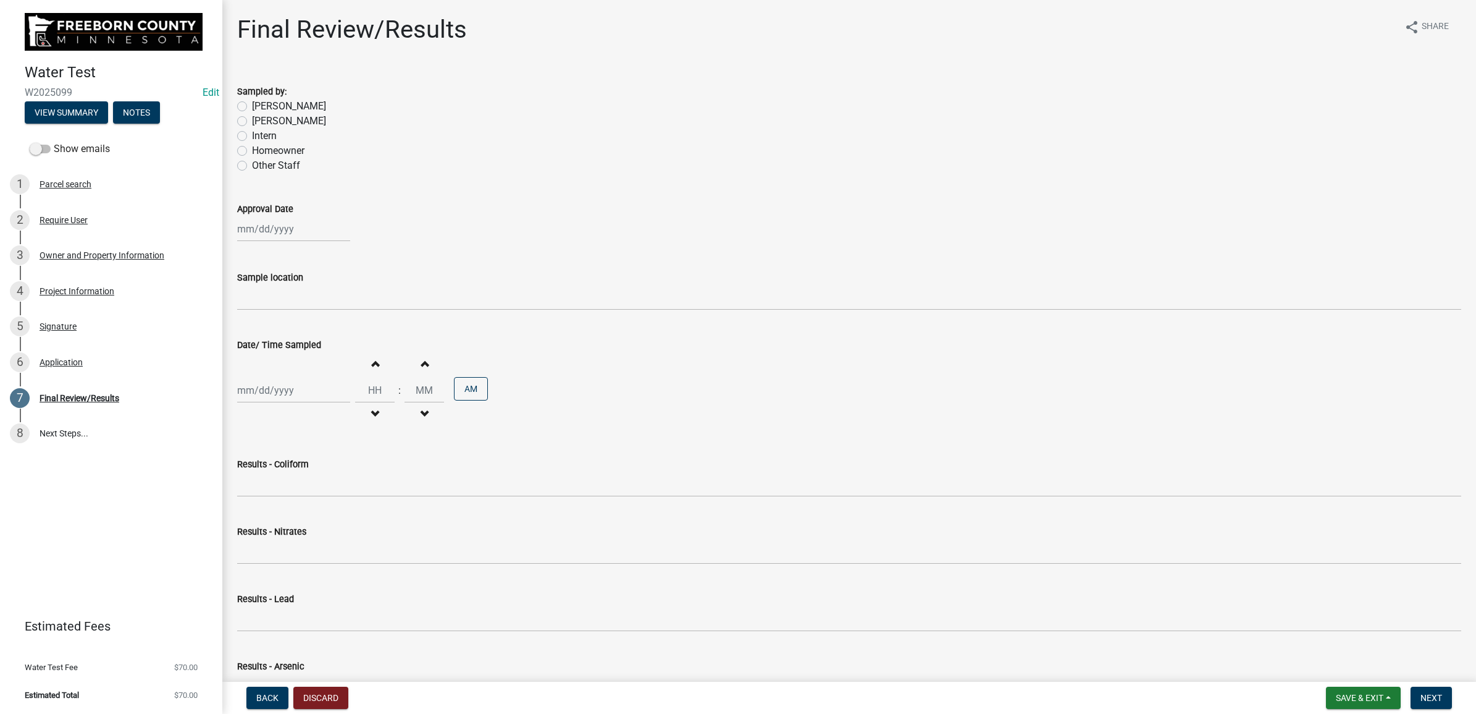
click at [252, 106] on label "[PERSON_NAME]" at bounding box center [289, 106] width 74 height 15
click at [252, 106] on input "[PERSON_NAME]" at bounding box center [256, 103] width 8 height 8
radio input "true"
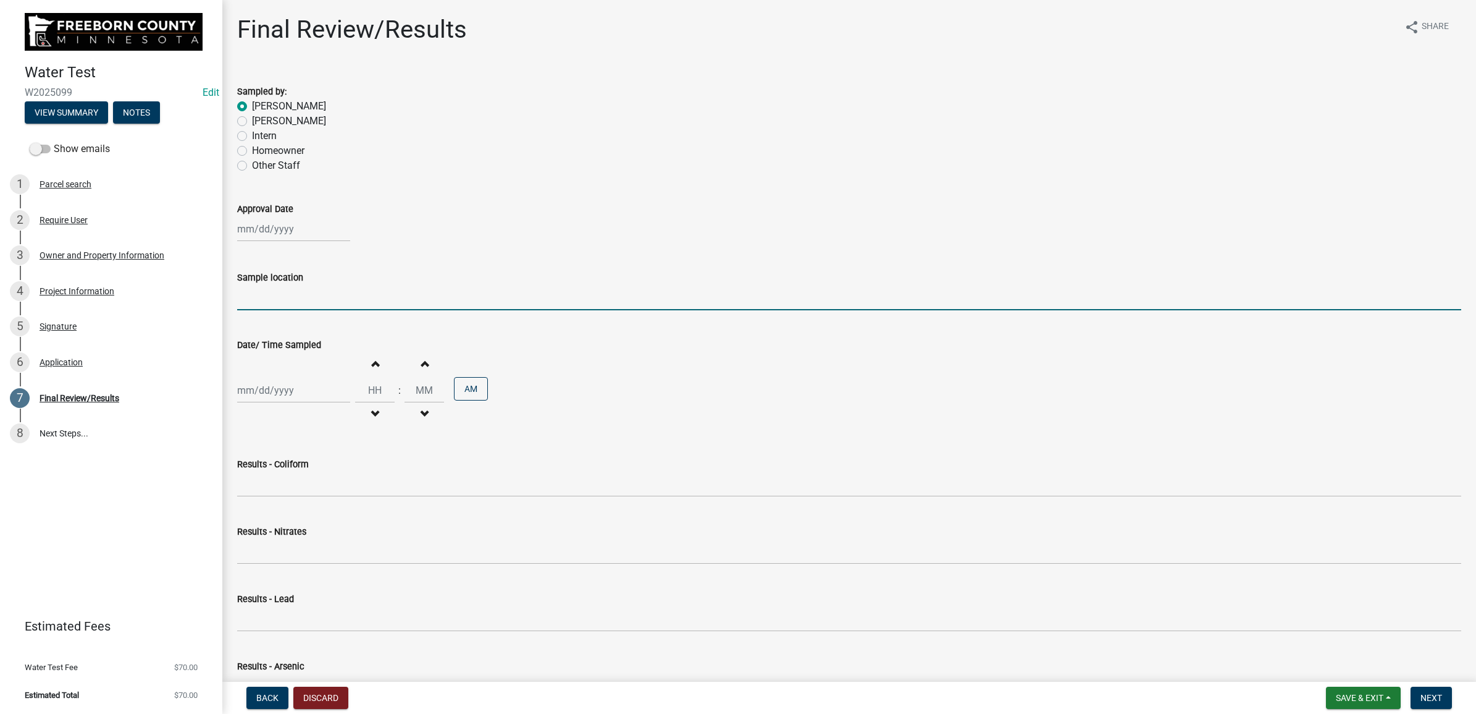
click at [283, 298] on input "Sample location" at bounding box center [849, 297] width 1224 height 25
type input "Spigot"
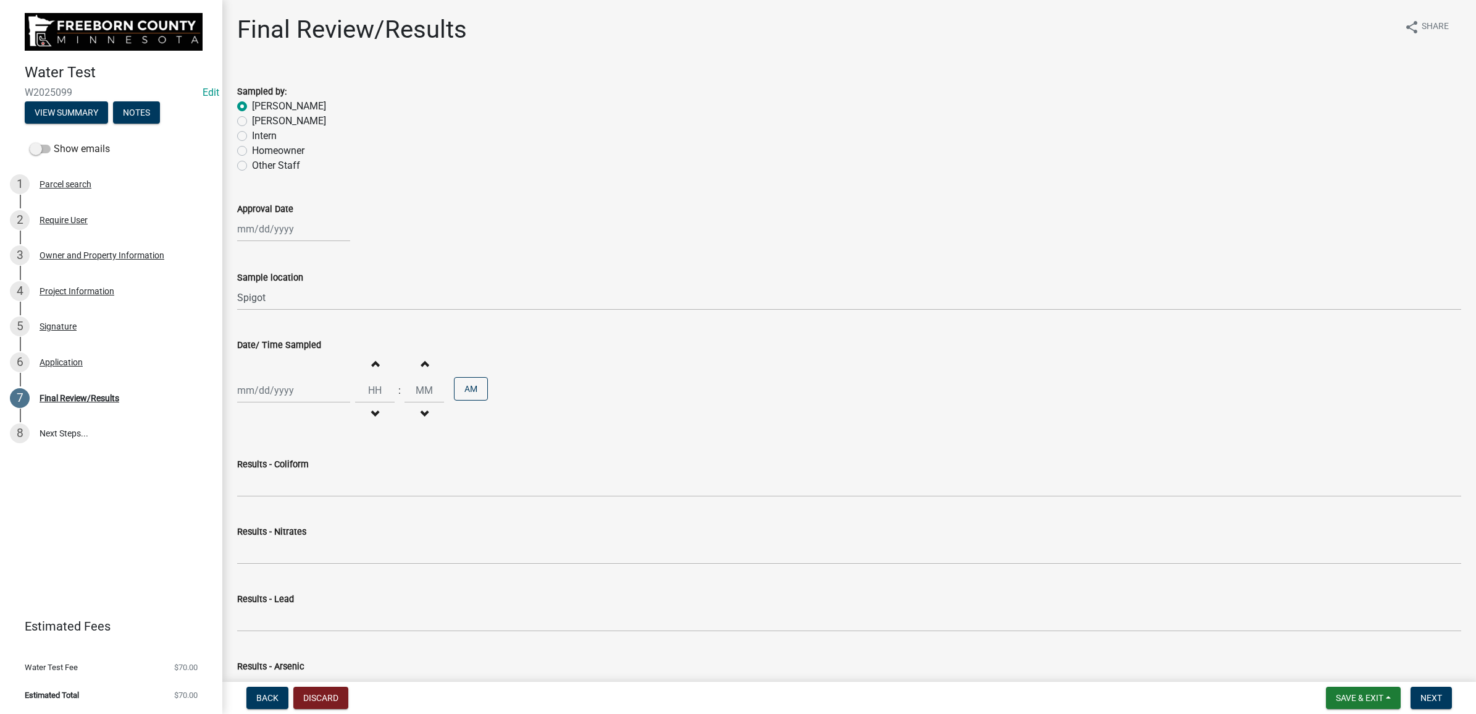
click at [765, 442] on div "Results - Coliform" at bounding box center [849, 467] width 1224 height 57
click at [280, 230] on div at bounding box center [293, 228] width 113 height 25
select select "10"
select select "2025"
click at [326, 307] on div "10" at bounding box center [329, 315] width 20 height 20
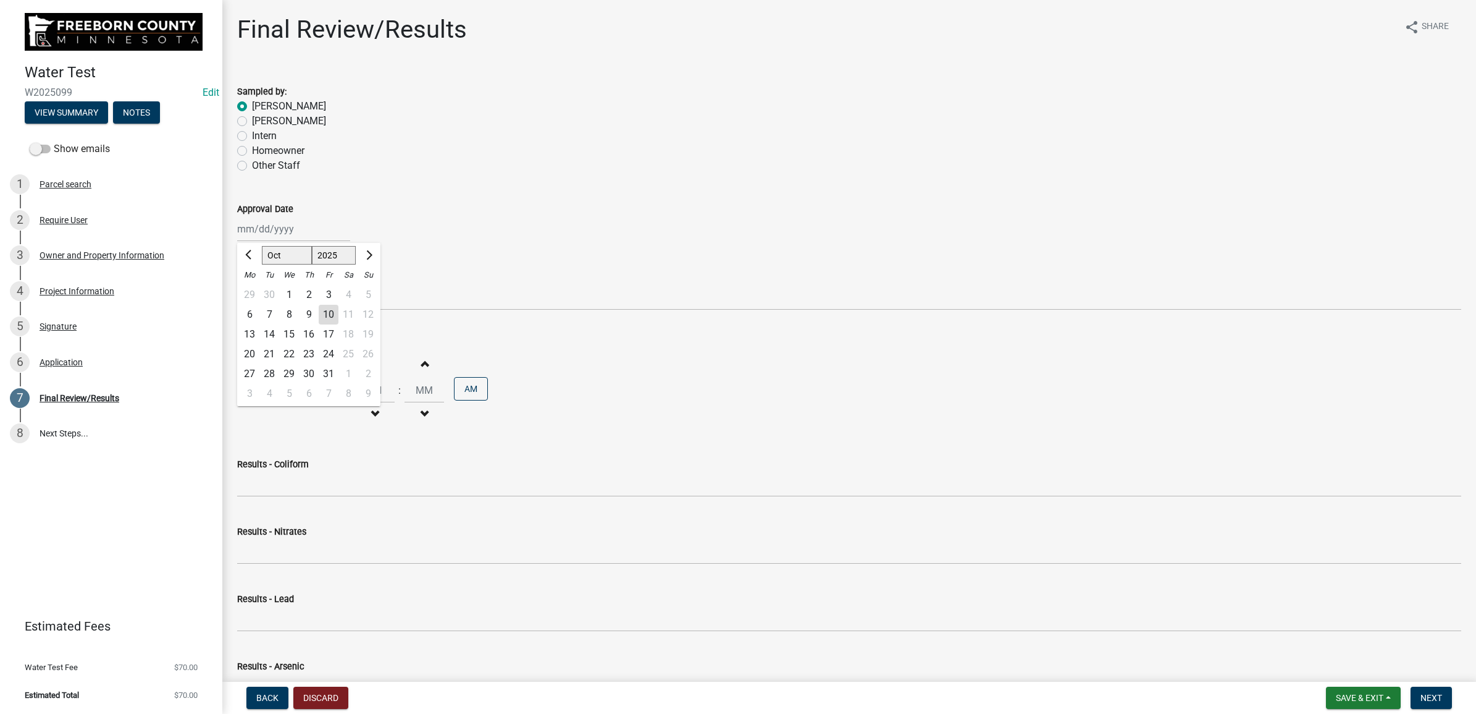
type input "[DATE]"
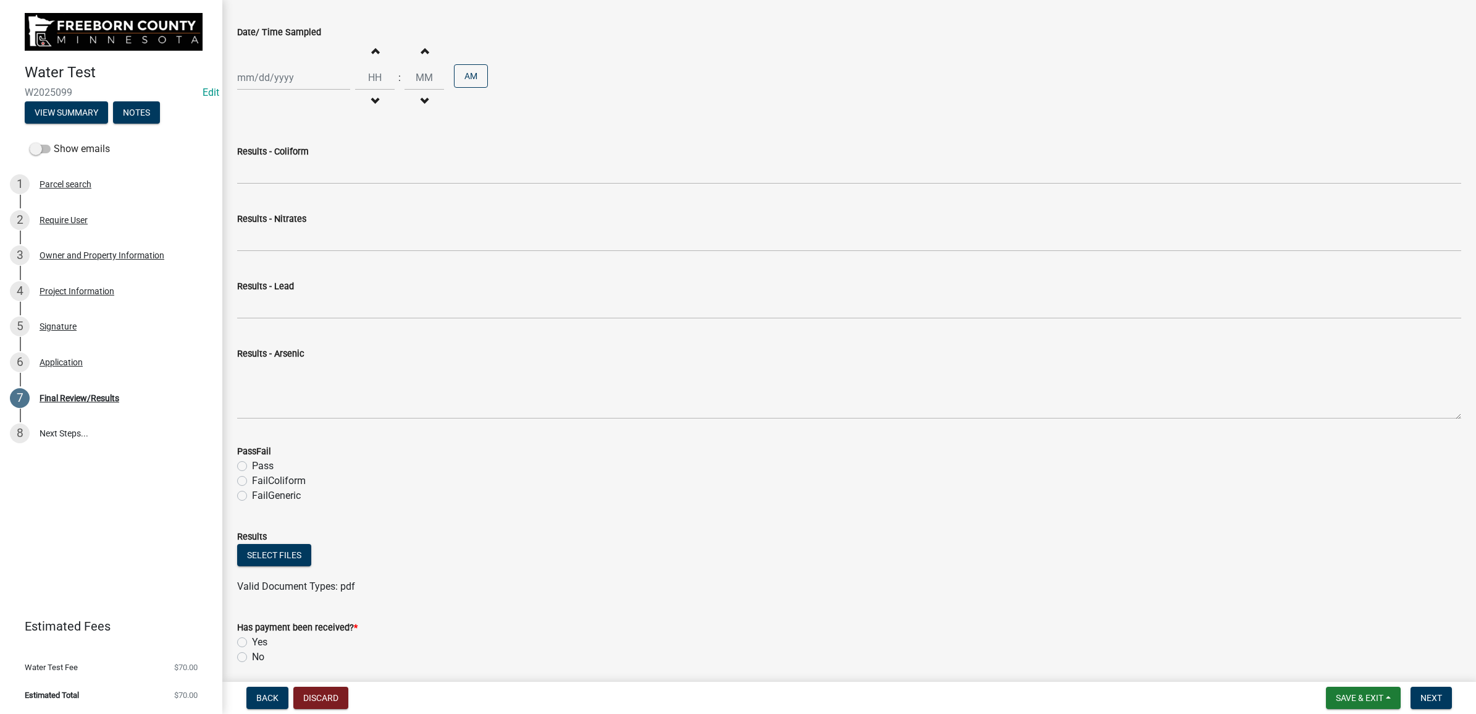
scroll to position [359, 0]
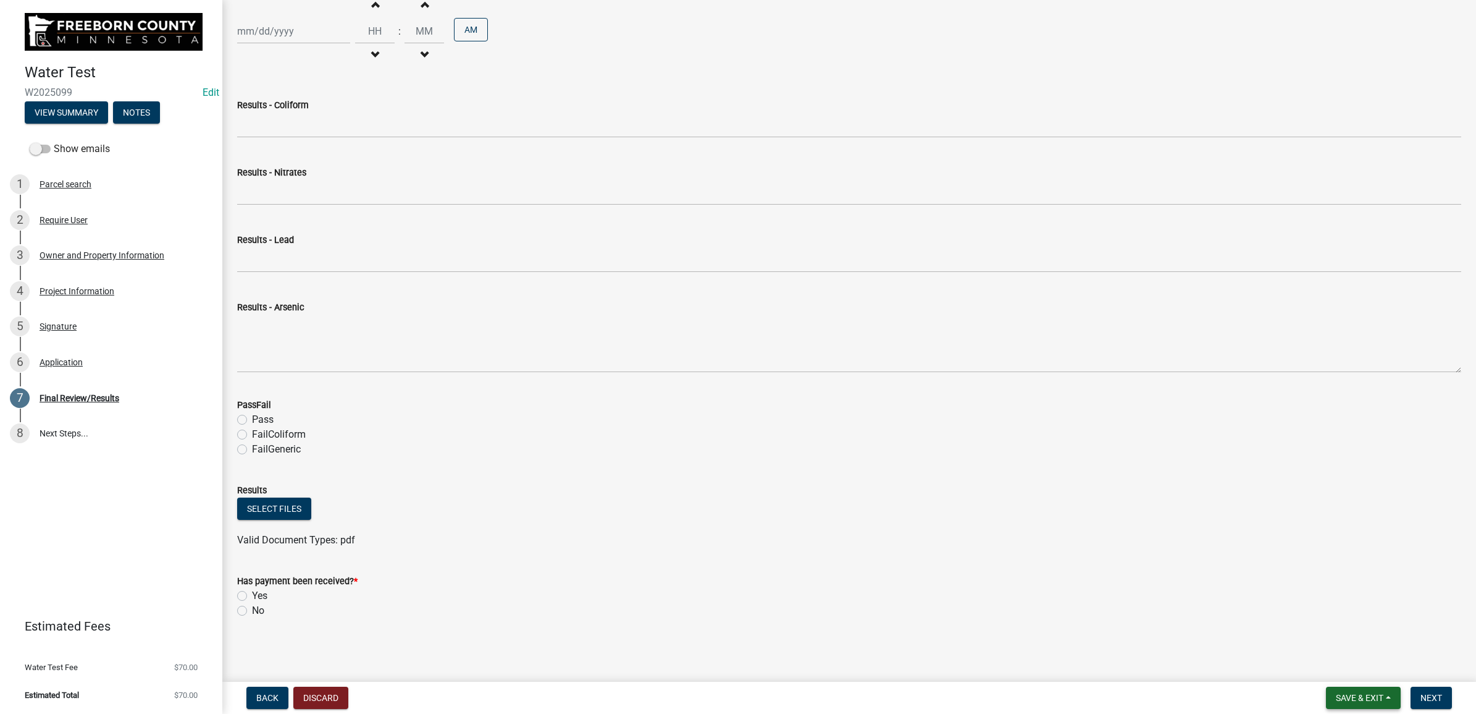
click at [1344, 694] on span "Save & Exit" at bounding box center [1360, 698] width 48 height 10
click at [1336, 666] on button "Save & Exit" at bounding box center [1351, 666] width 99 height 30
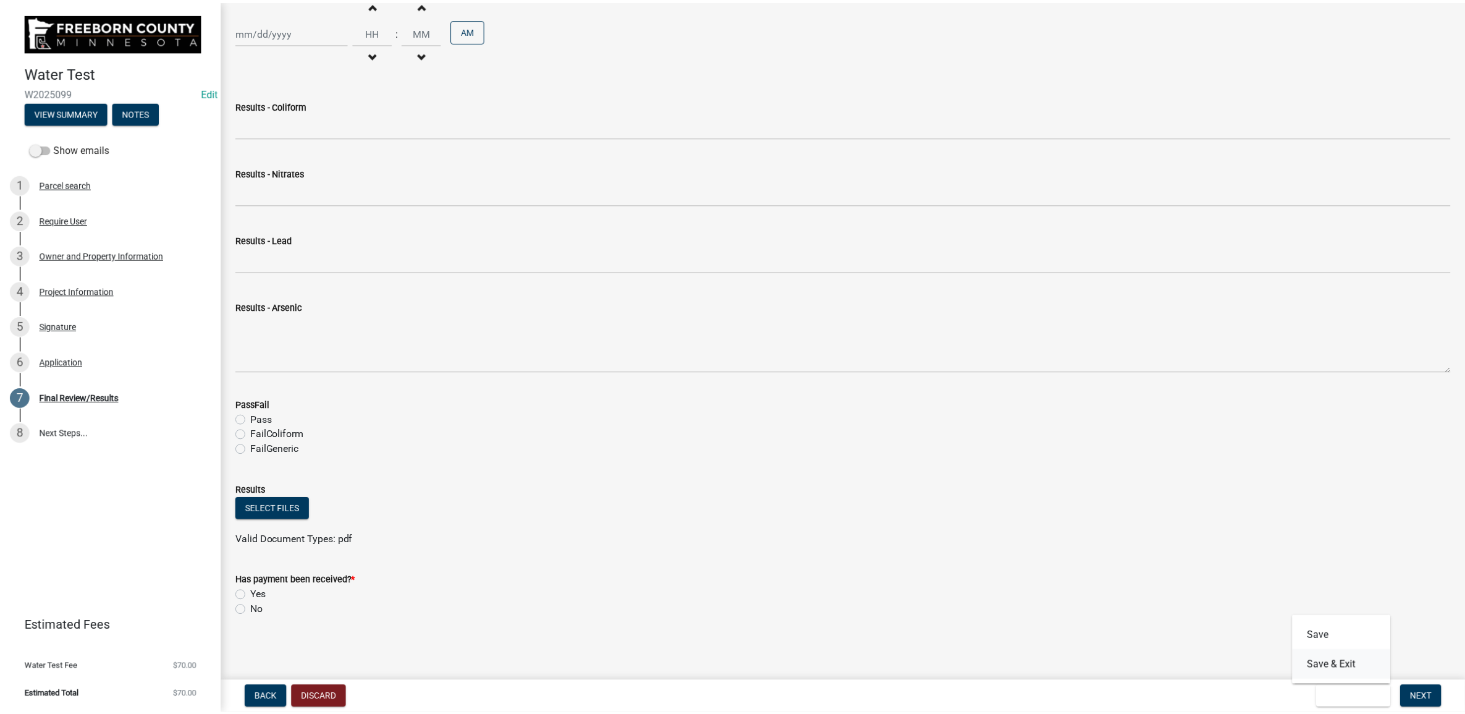
scroll to position [0, 0]
